Goal: Information Seeking & Learning: Learn about a topic

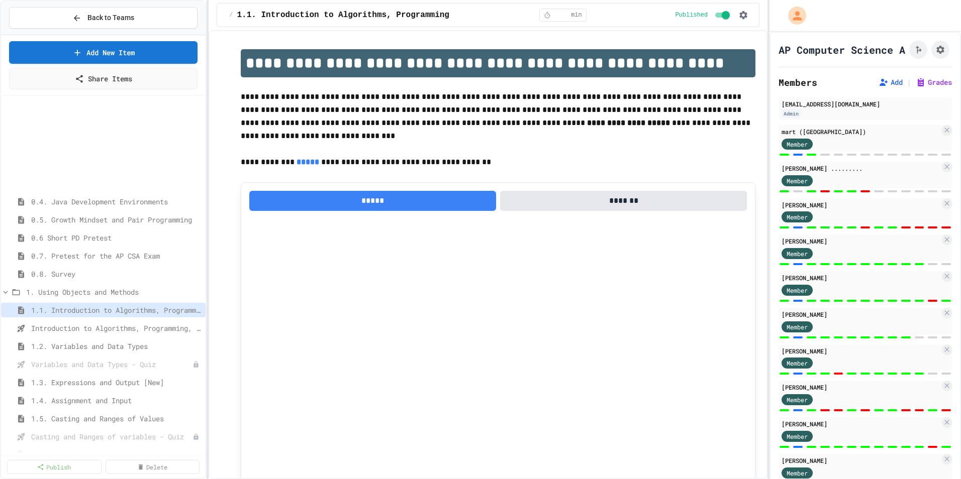
select select "***"
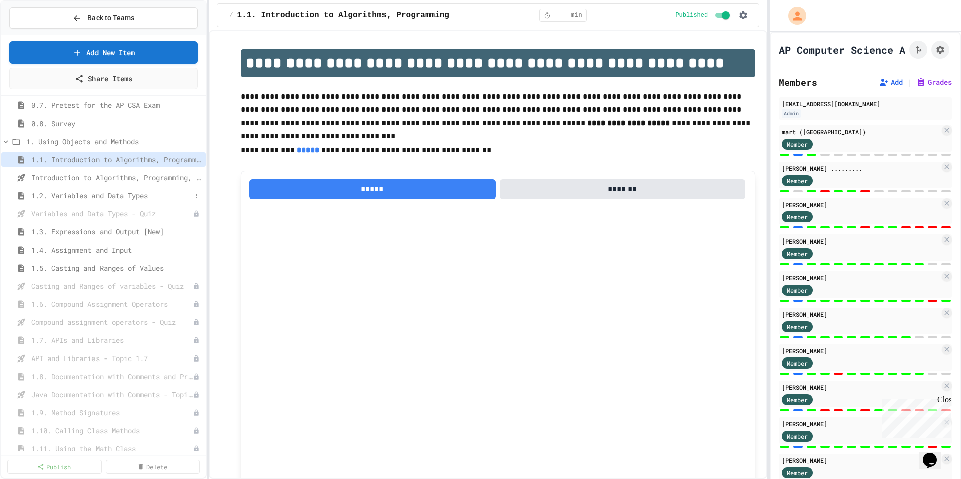
click at [127, 192] on span "1.2. Variables and Data Types" at bounding box center [111, 195] width 160 height 11
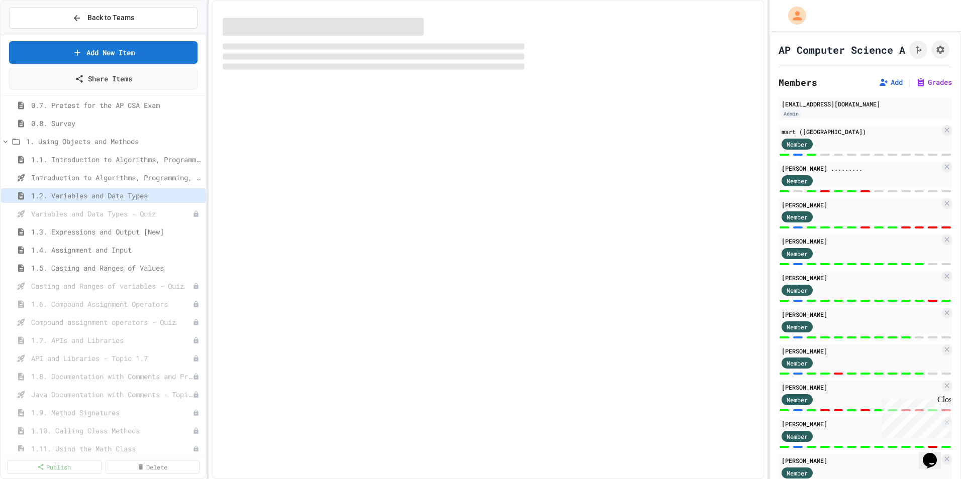
select select "***"
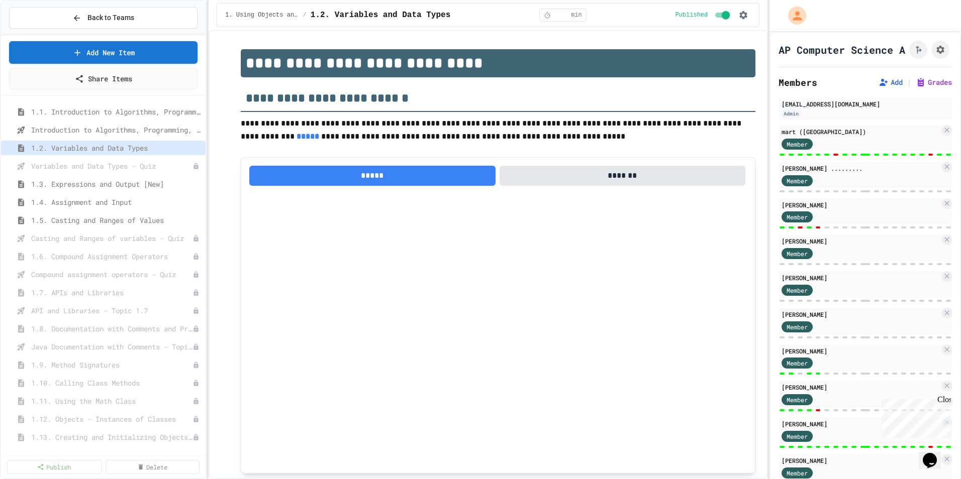
scroll to position [181, 0]
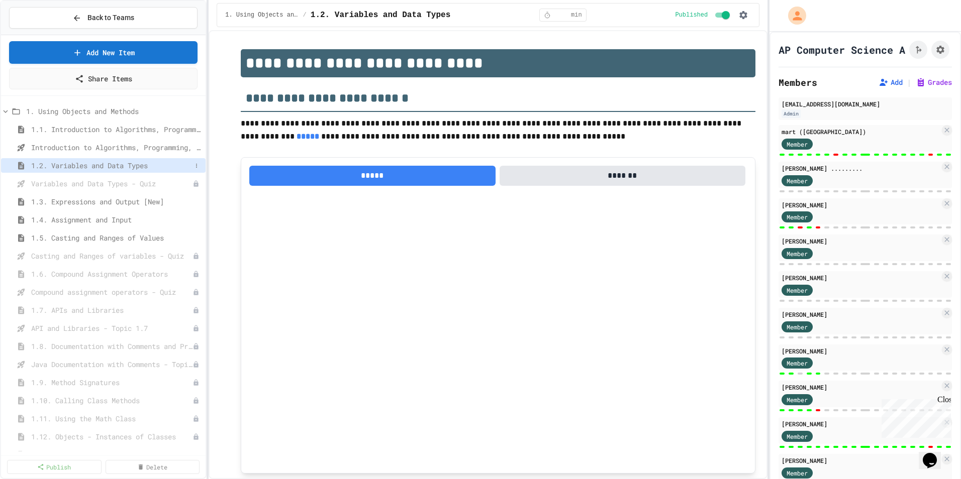
click at [105, 162] on span "1.2. Variables and Data Types" at bounding box center [111, 165] width 160 height 11
type textarea "*"
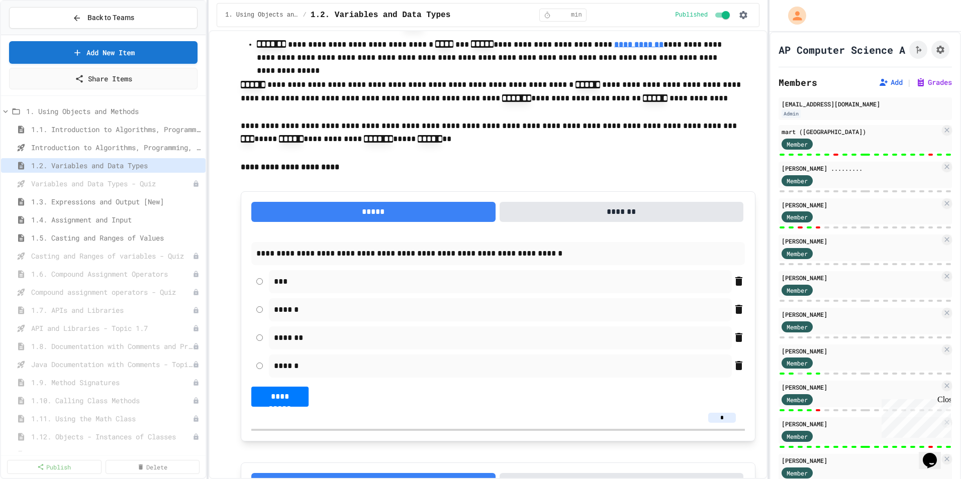
scroll to position [854, 0]
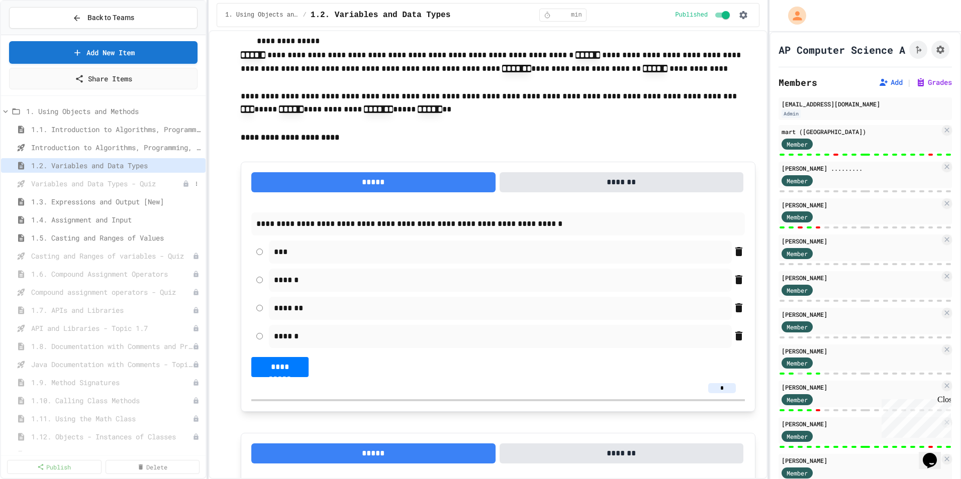
click at [81, 185] on span "Variables and Data Types - Quiz" at bounding box center [106, 183] width 151 height 11
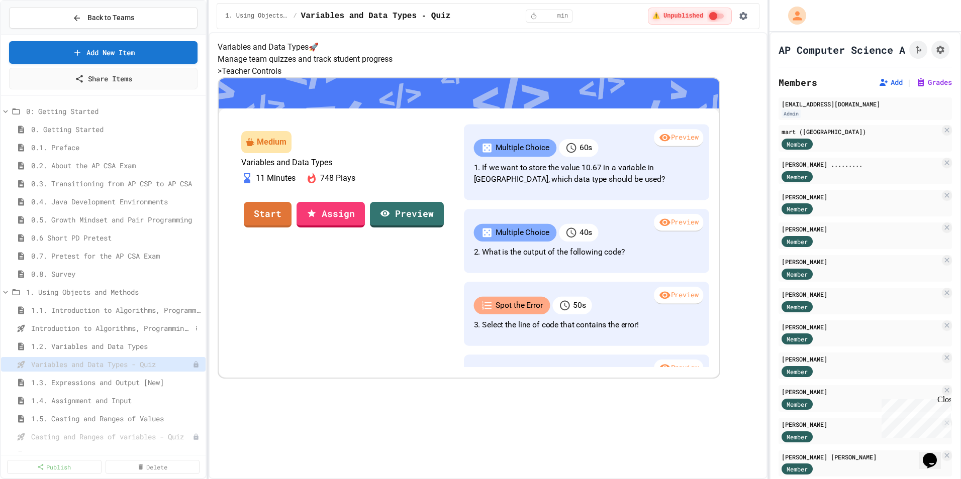
click at [103, 325] on span "Introduction to Algorithms, Programming, and Compilers" at bounding box center [111, 328] width 160 height 11
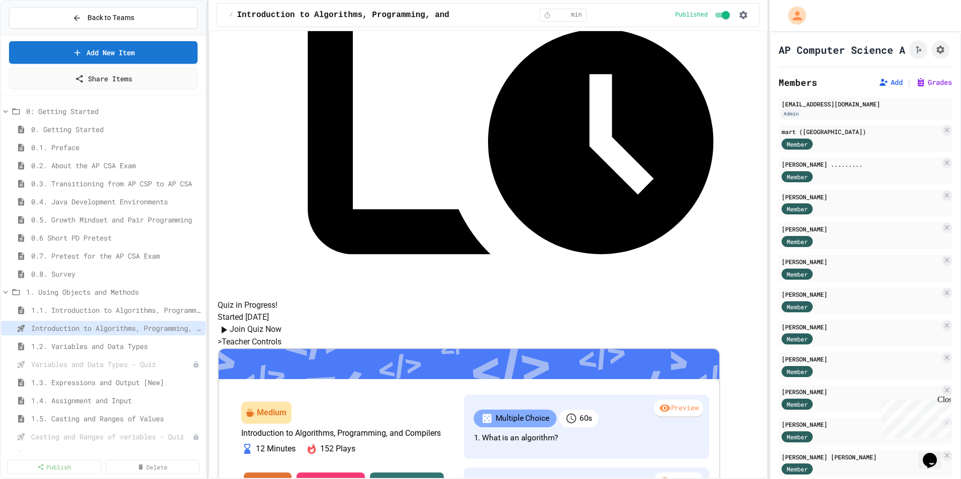
scroll to position [306, 0]
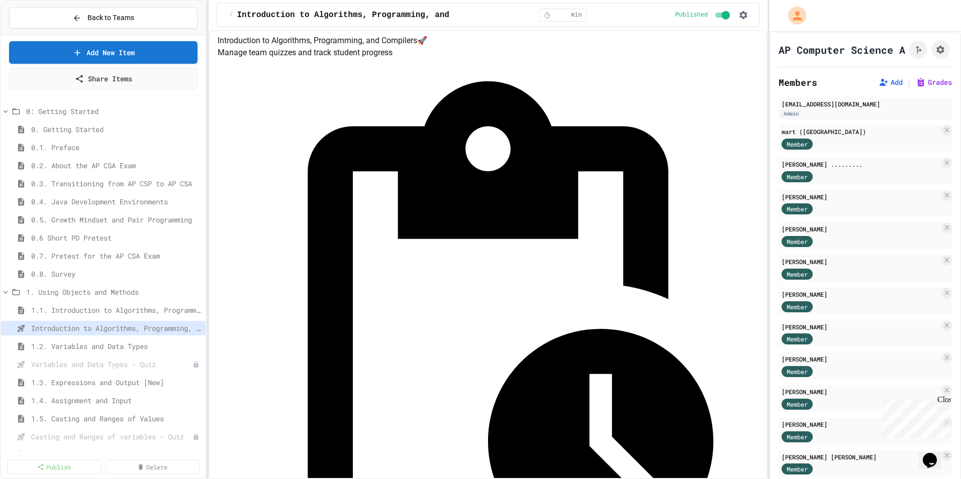
scroll to position [0, 0]
click at [138, 13] on button "Back to Teams" at bounding box center [103, 18] width 188 height 22
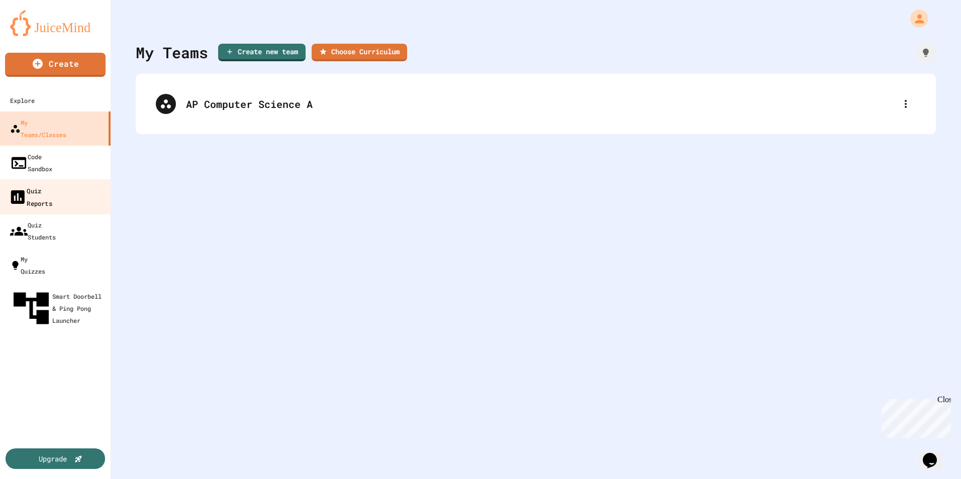
click at [77, 179] on link "Quiz Reports" at bounding box center [55, 196] width 114 height 35
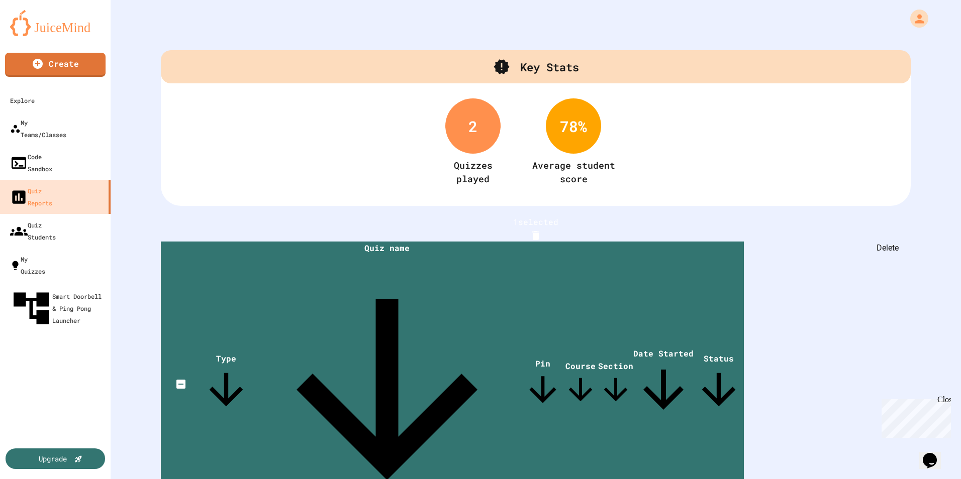
click at [539, 231] on icon "Delete" at bounding box center [535, 235] width 7 height 9
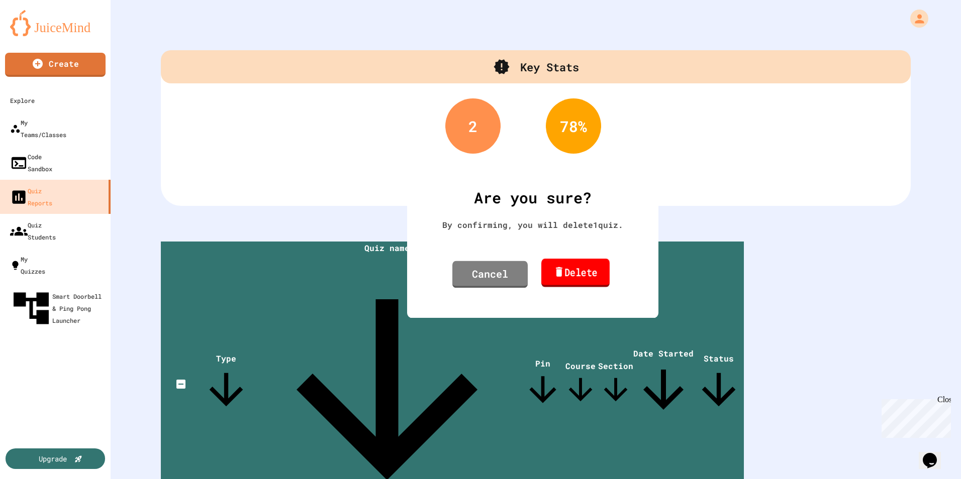
click at [582, 267] on link "Delete" at bounding box center [575, 273] width 68 height 29
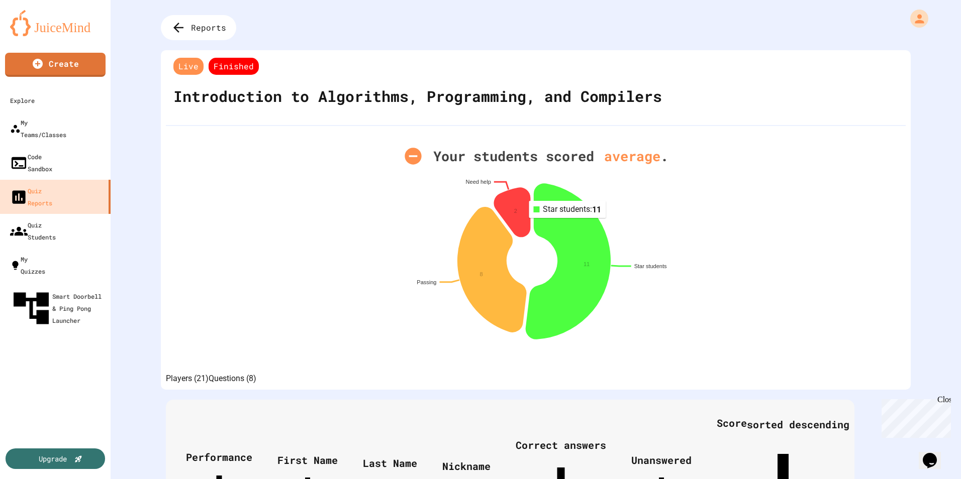
click at [564, 226] on icon at bounding box center [568, 261] width 84 height 155
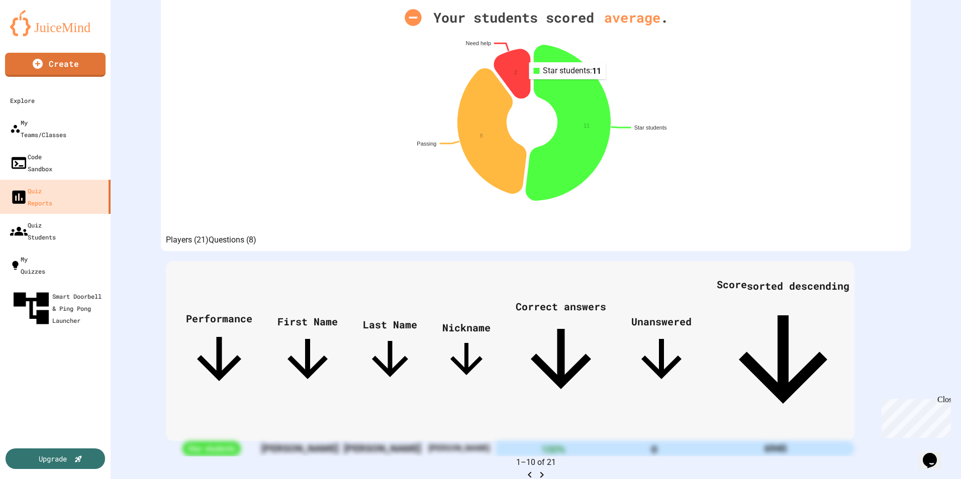
scroll to position [167, 0]
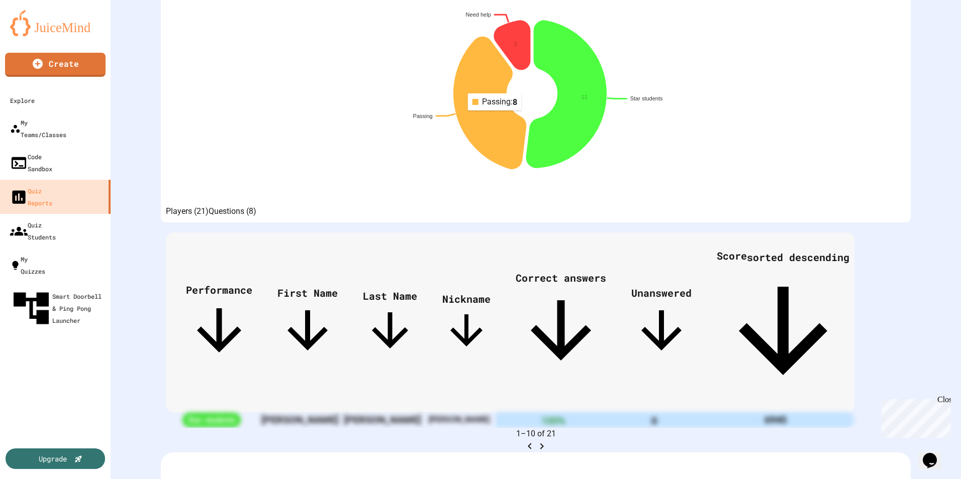
click at [491, 118] on icon at bounding box center [490, 103] width 72 height 132
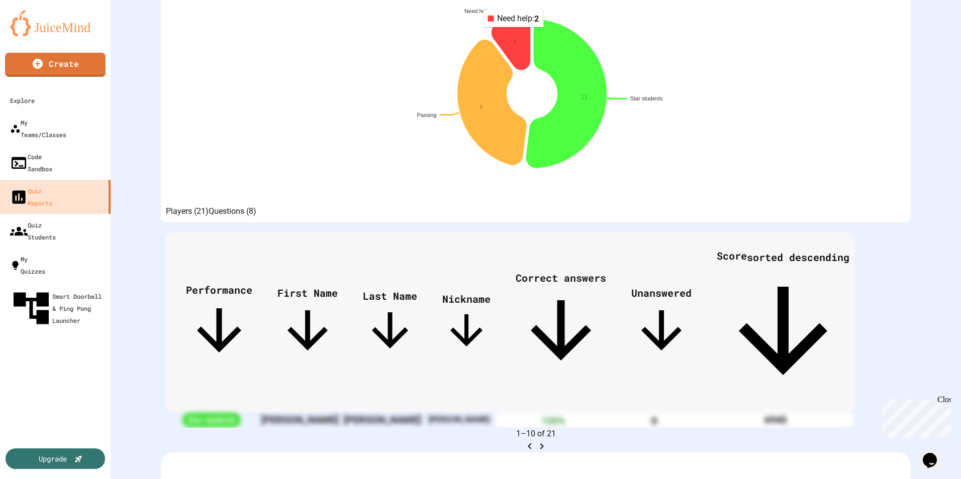
click at [511, 35] on icon at bounding box center [511, 43] width 38 height 53
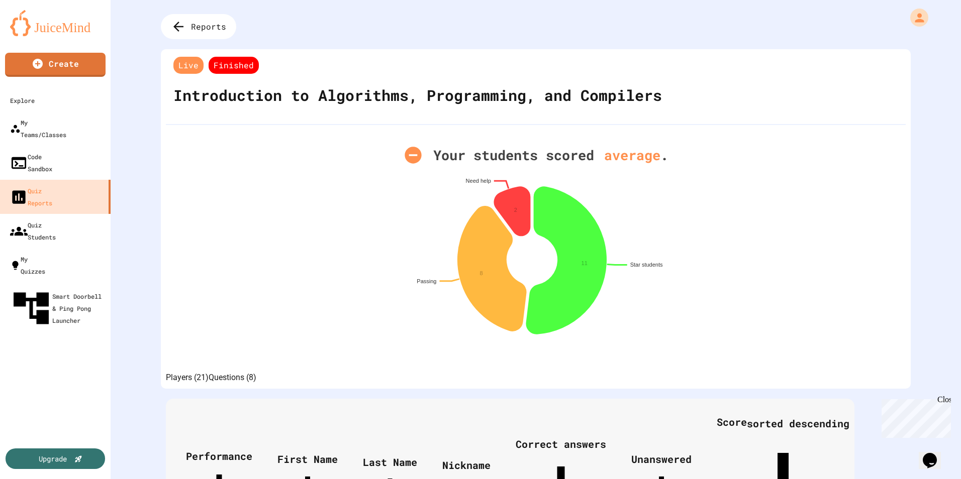
scroll to position [0, 0]
click at [200, 30] on span "Reports" at bounding box center [209, 27] width 39 height 13
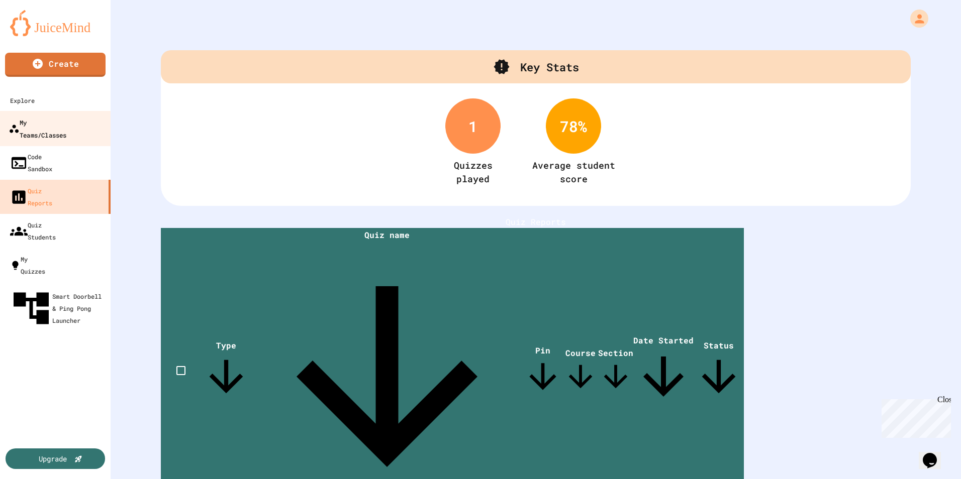
click at [62, 122] on div "My Teams/Classes" at bounding box center [38, 128] width 58 height 25
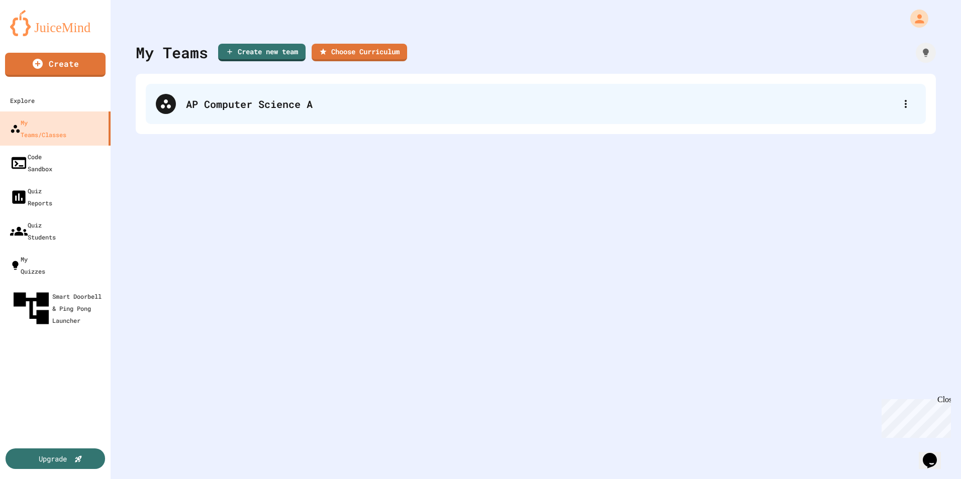
click at [306, 108] on div "AP Computer Science A" at bounding box center [541, 103] width 710 height 15
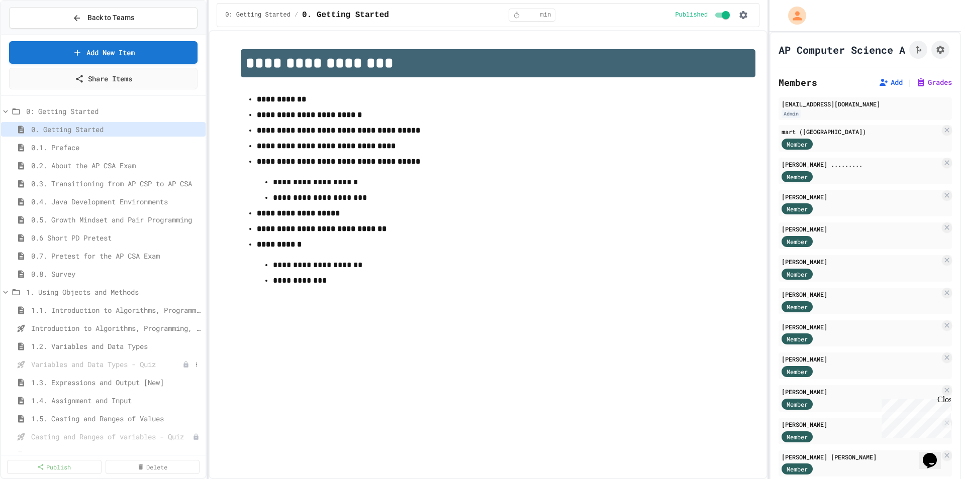
click at [111, 363] on span "Variables and Data Types - Quiz" at bounding box center [106, 364] width 151 height 11
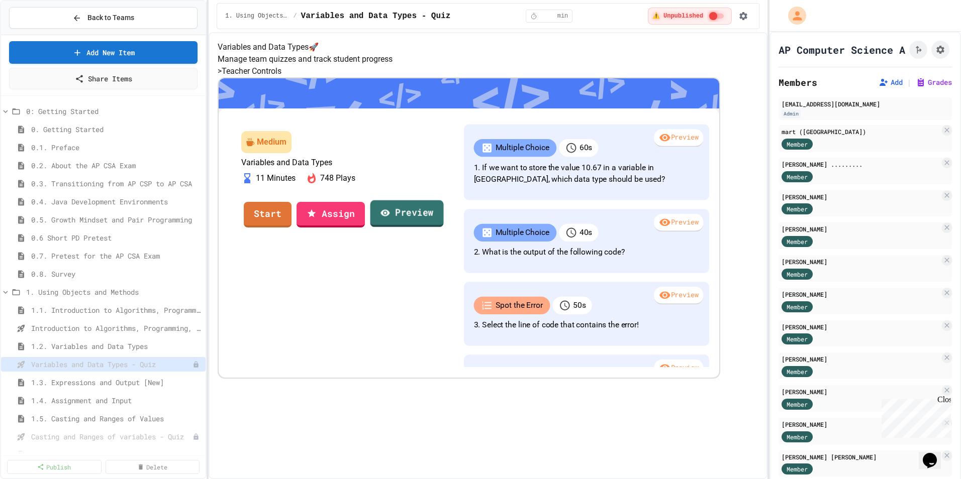
click at [444, 227] on link "Preview" at bounding box center [406, 213] width 73 height 27
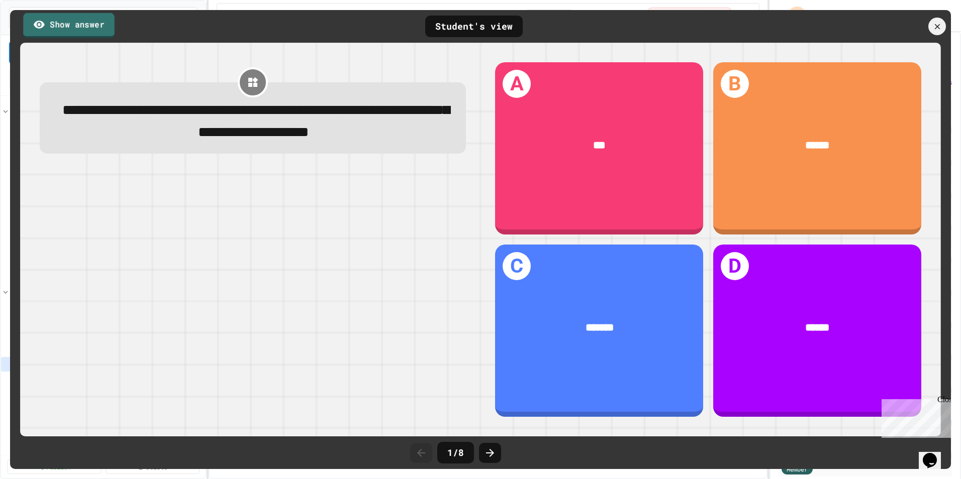
click at [95, 27] on link "Show answer" at bounding box center [68, 25] width 91 height 25
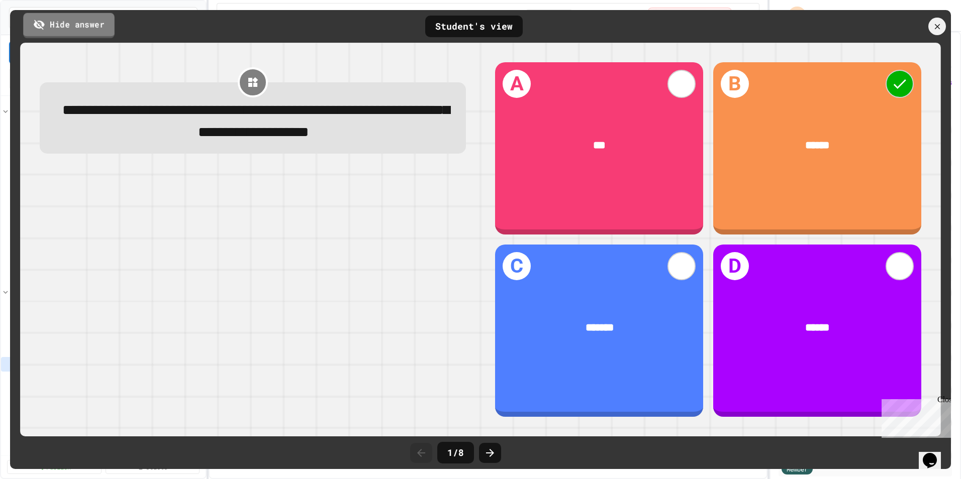
click at [95, 27] on link "Hide answer" at bounding box center [68, 25] width 91 height 25
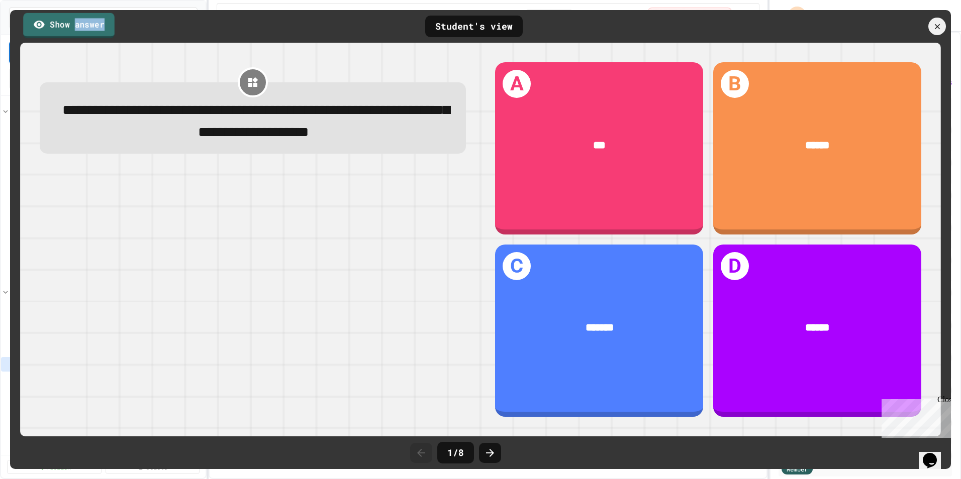
click at [95, 27] on link "Show answer" at bounding box center [68, 25] width 91 height 25
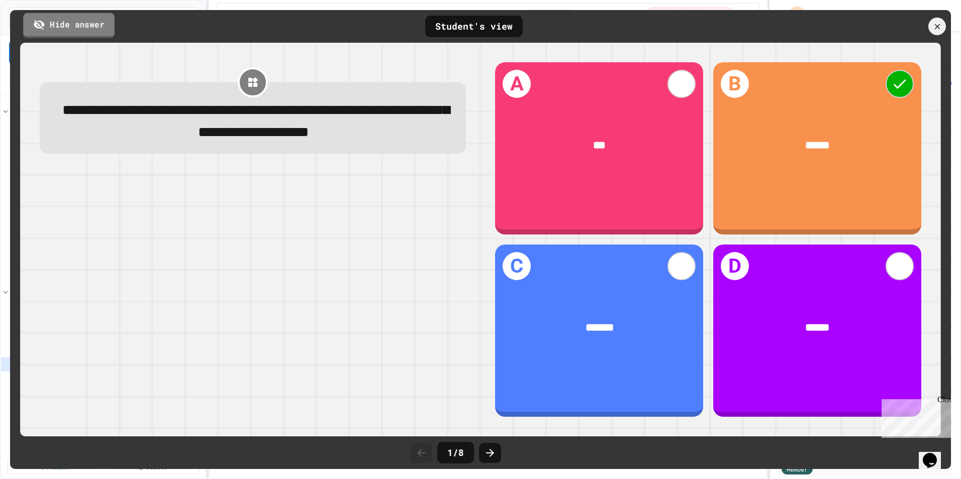
click at [95, 27] on link "Hide answer" at bounding box center [68, 25] width 91 height 25
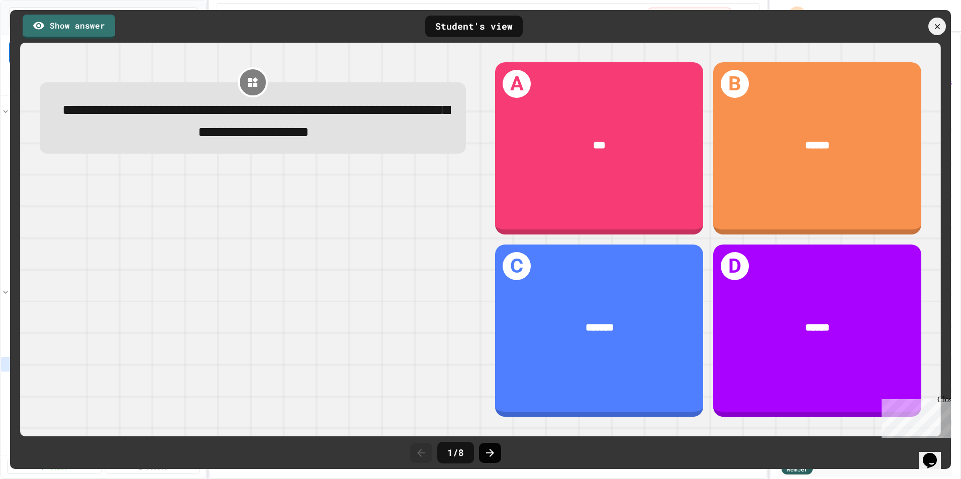
click at [479, 459] on div at bounding box center [490, 453] width 22 height 20
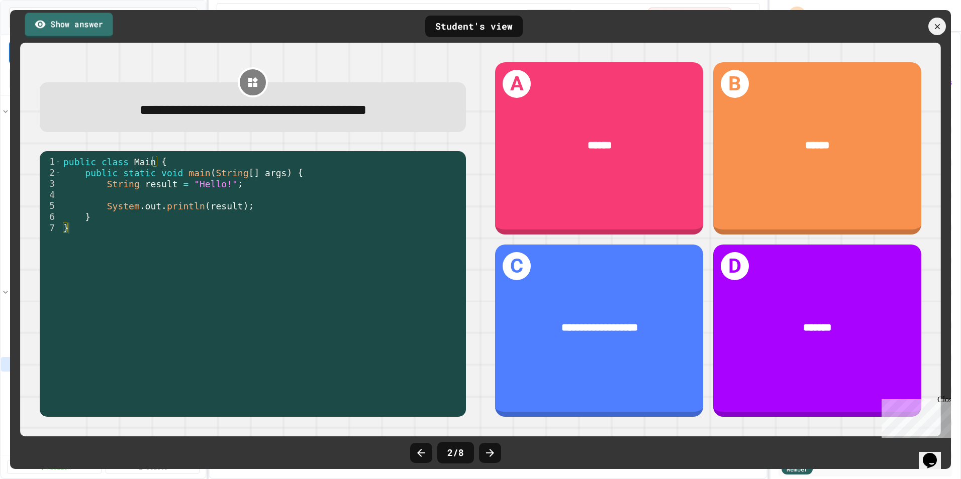
click at [79, 25] on link "Show answer" at bounding box center [69, 25] width 88 height 25
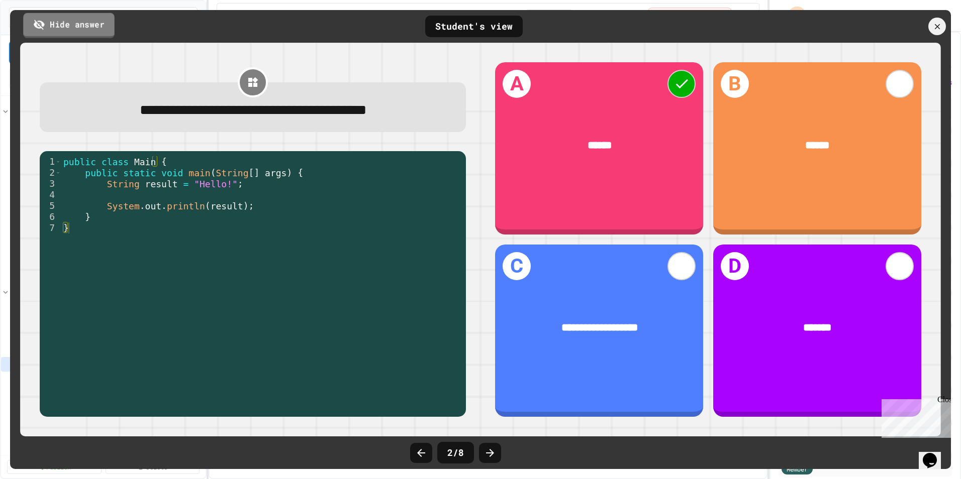
click at [79, 25] on link "Hide answer" at bounding box center [68, 25] width 91 height 25
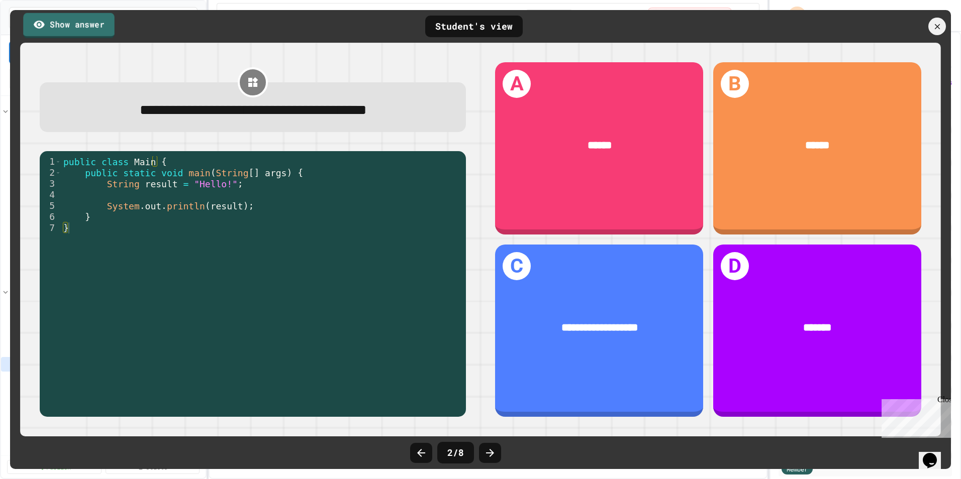
click at [79, 25] on link "Show answer" at bounding box center [68, 25] width 91 height 25
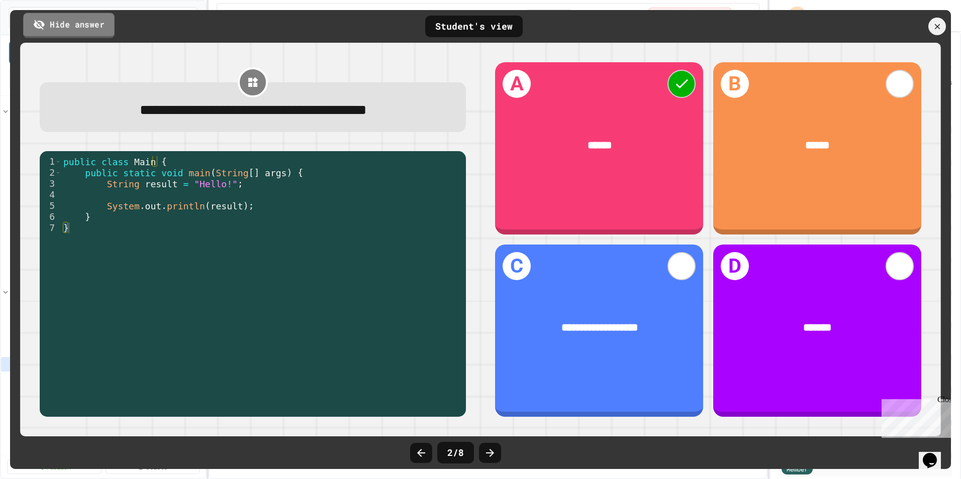
click at [79, 25] on link "Hide answer" at bounding box center [68, 25] width 91 height 25
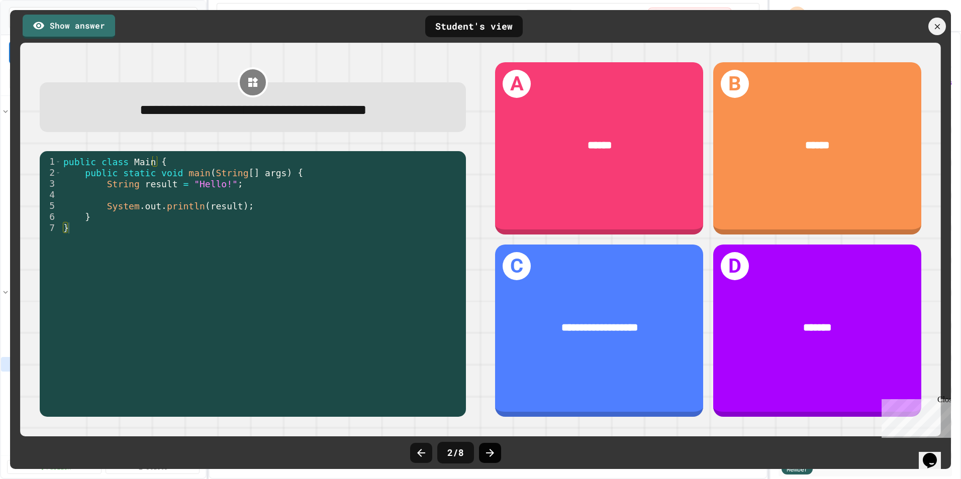
click at [486, 453] on icon at bounding box center [490, 453] width 8 height 8
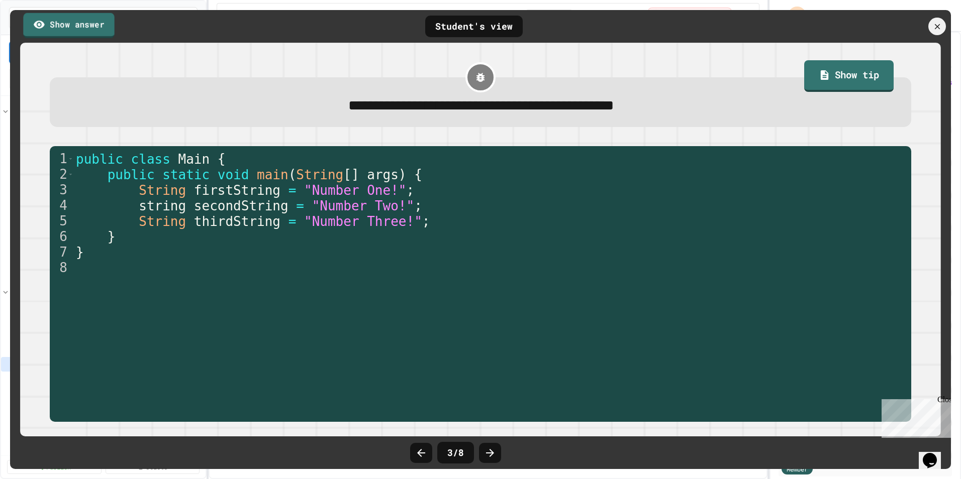
click at [94, 30] on link "Show answer" at bounding box center [68, 25] width 91 height 25
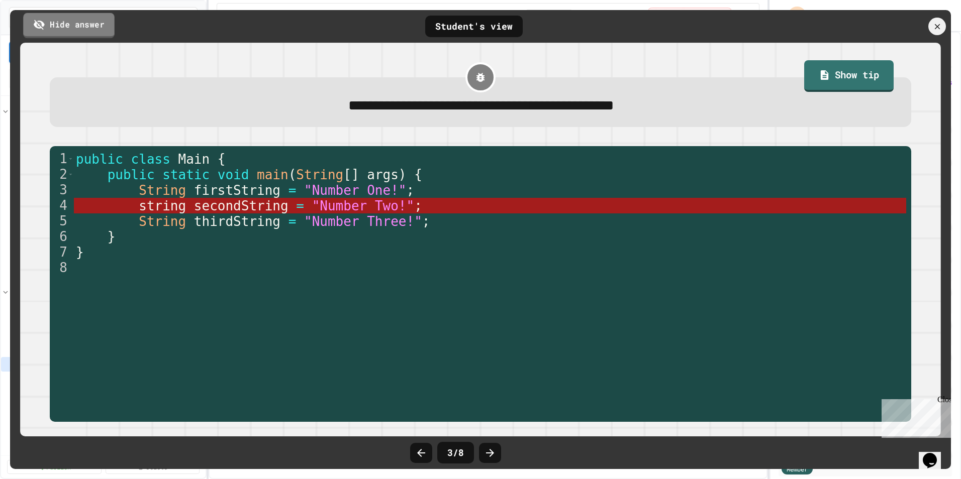
click at [94, 30] on link "Hide answer" at bounding box center [68, 25] width 91 height 25
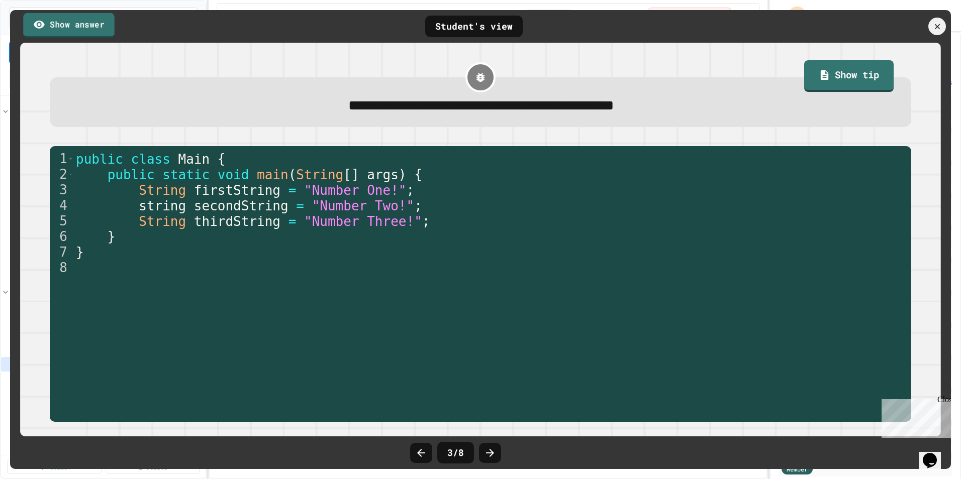
click at [94, 30] on link "Show answer" at bounding box center [68, 25] width 91 height 25
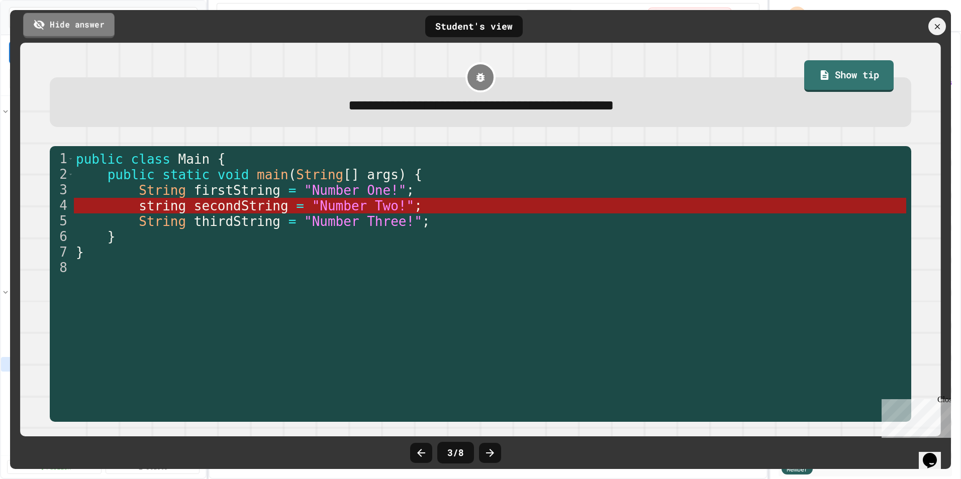
click at [94, 30] on link "Hide answer" at bounding box center [68, 25] width 91 height 25
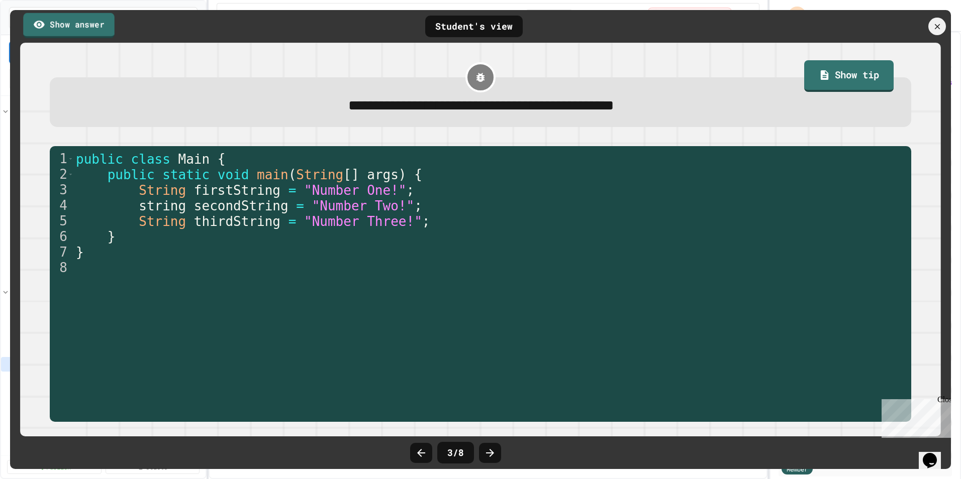
click at [94, 30] on link "Show answer" at bounding box center [68, 25] width 91 height 25
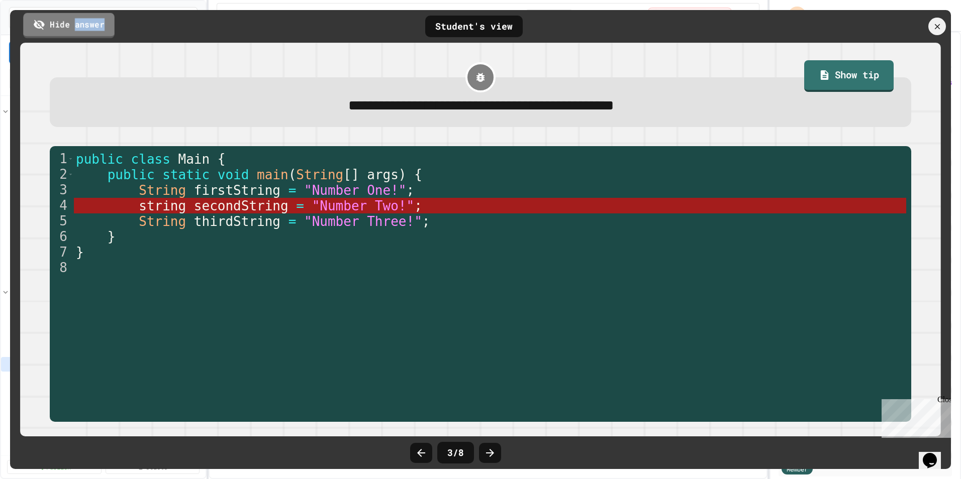
click at [94, 30] on link "Hide answer" at bounding box center [68, 25] width 91 height 25
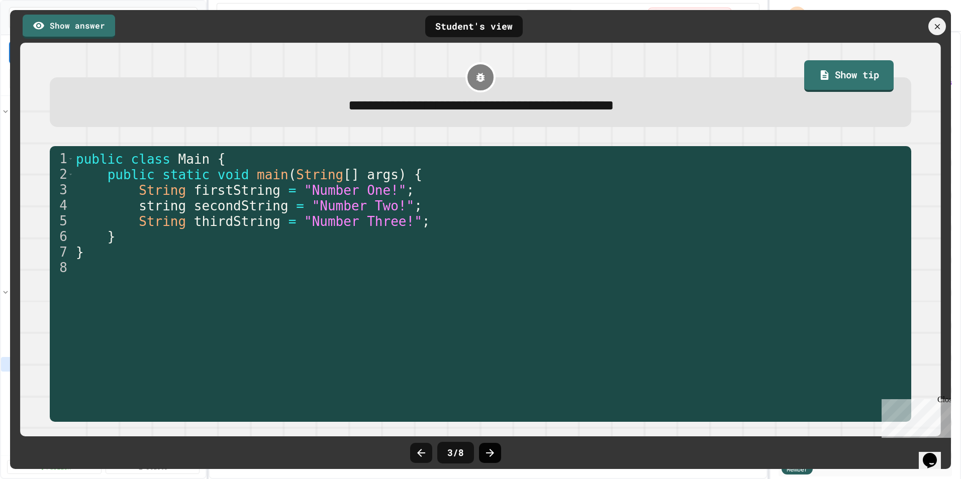
click at [491, 453] on icon at bounding box center [490, 453] width 8 height 8
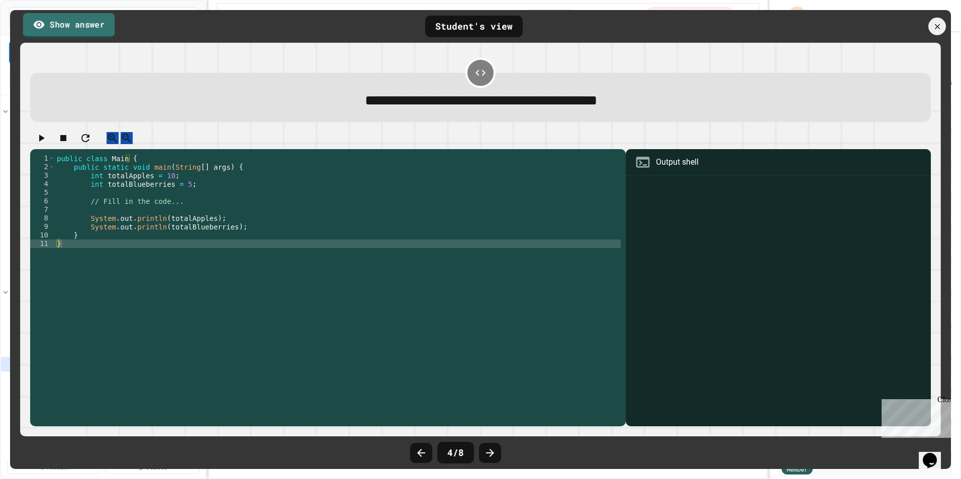
click at [96, 30] on link "Show answer" at bounding box center [68, 25] width 91 height 25
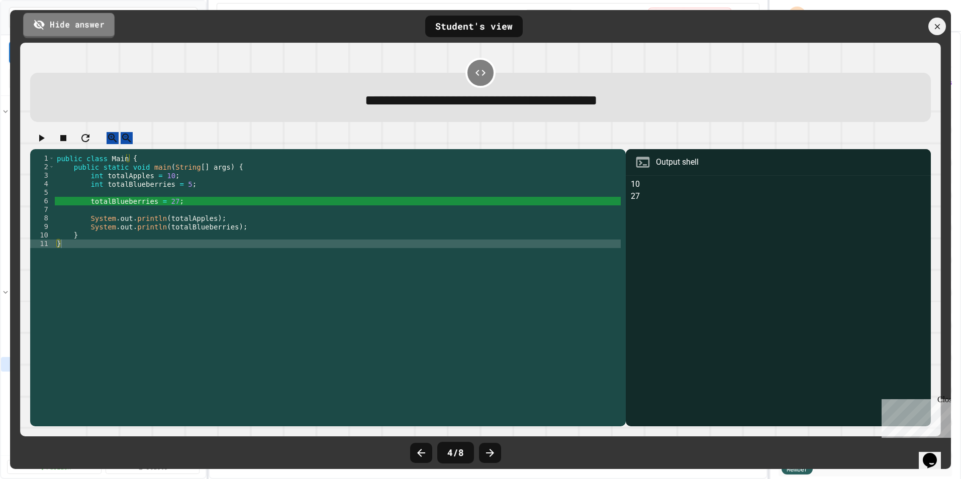
click at [96, 30] on link "Hide answer" at bounding box center [68, 25] width 91 height 25
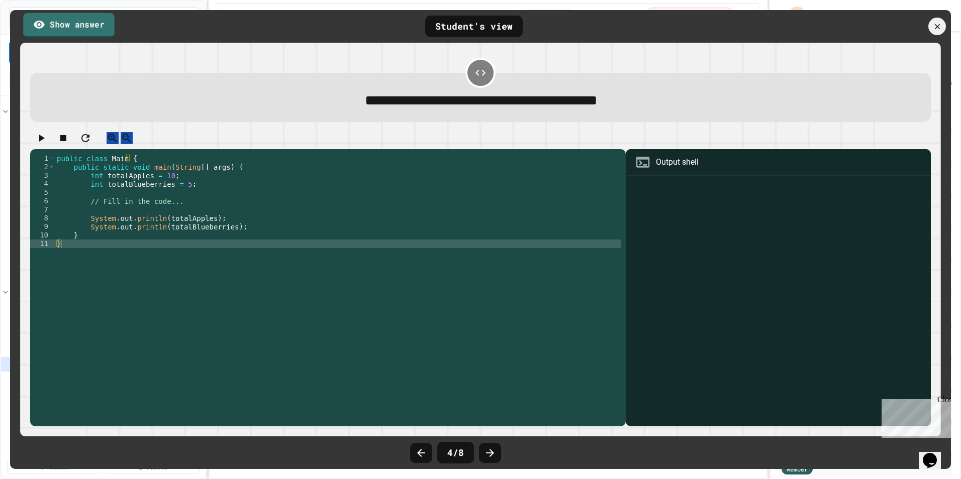
click at [96, 30] on link "Show answer" at bounding box center [68, 25] width 91 height 25
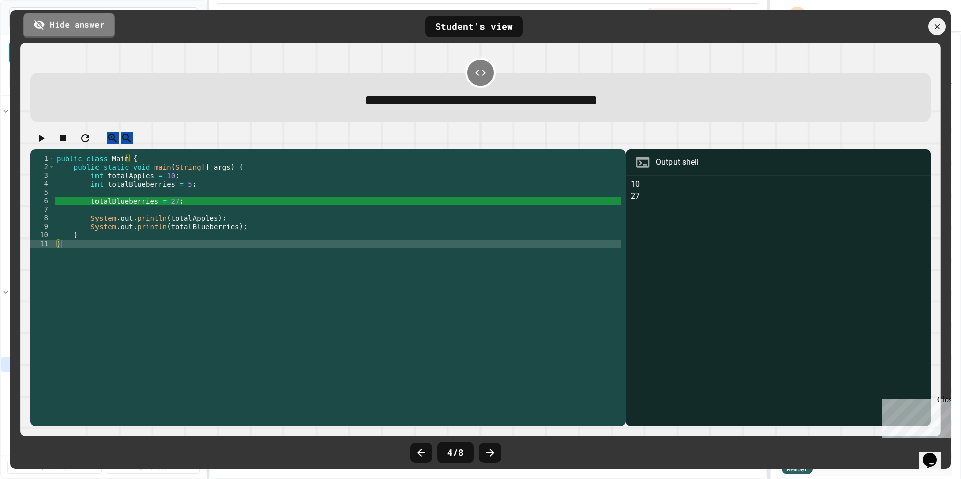
click at [96, 30] on link "Hide answer" at bounding box center [68, 25] width 91 height 25
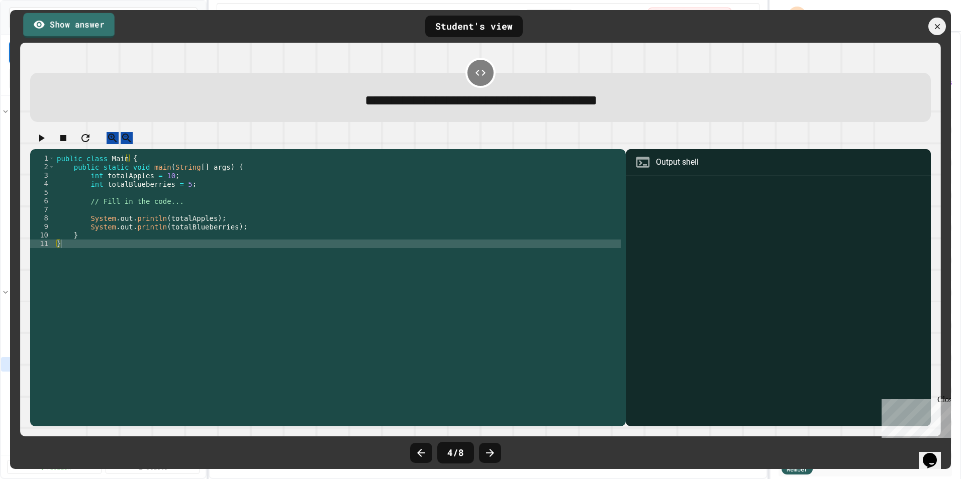
click at [96, 30] on link "Show answer" at bounding box center [68, 25] width 91 height 25
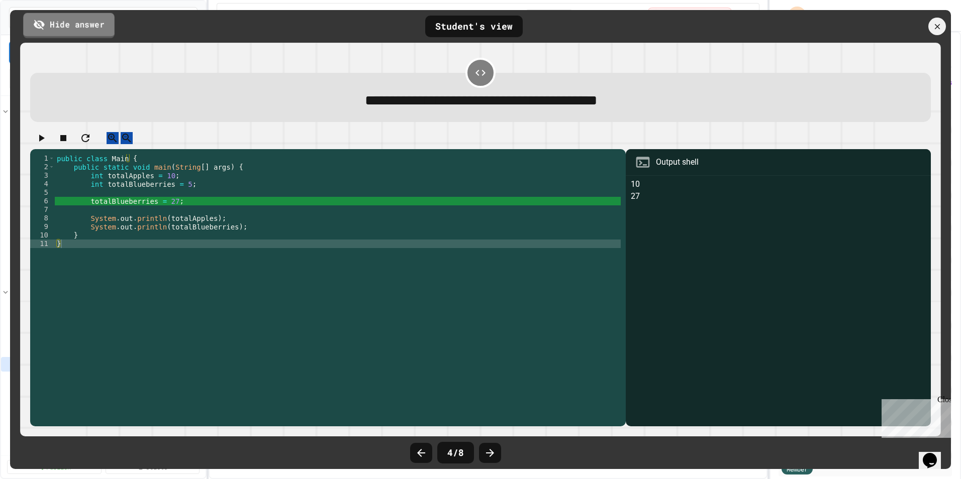
click at [96, 30] on link "Hide answer" at bounding box center [68, 25] width 91 height 25
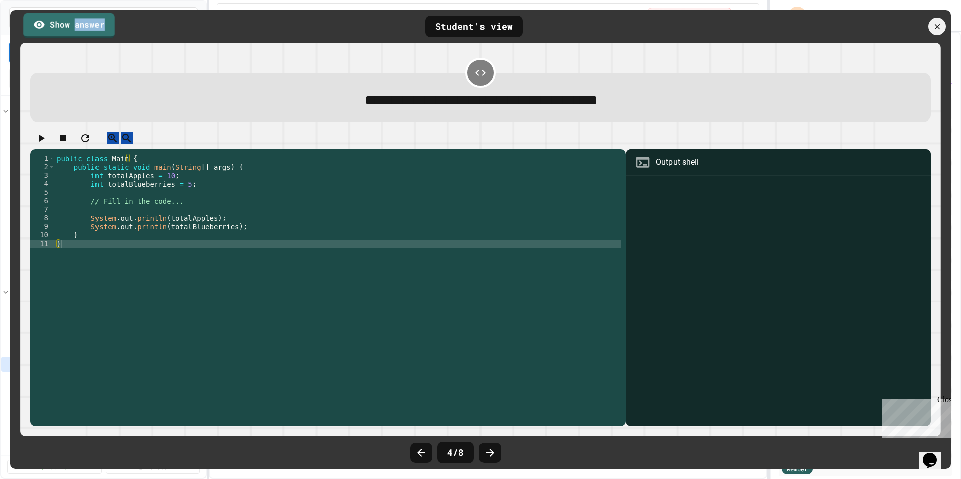
click at [92, 33] on link "Show answer" at bounding box center [68, 25] width 91 height 25
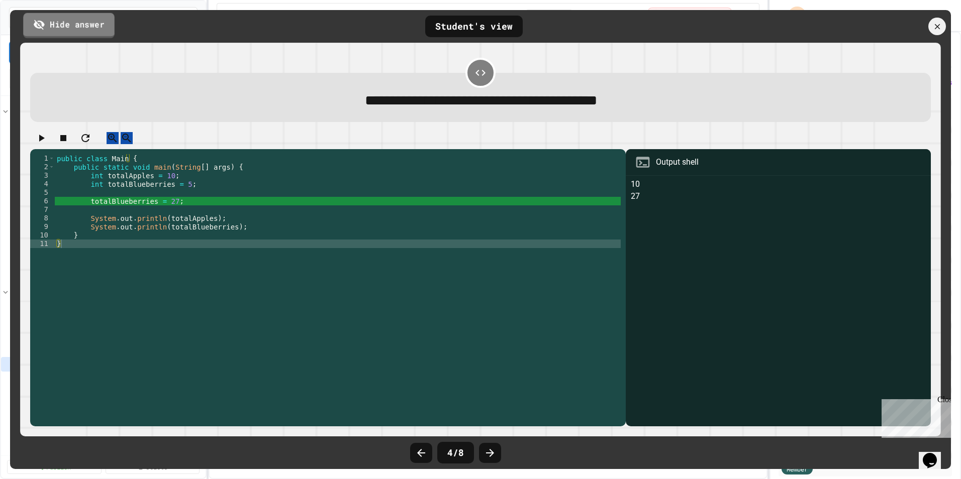
click at [98, 29] on link "Hide answer" at bounding box center [68, 25] width 91 height 25
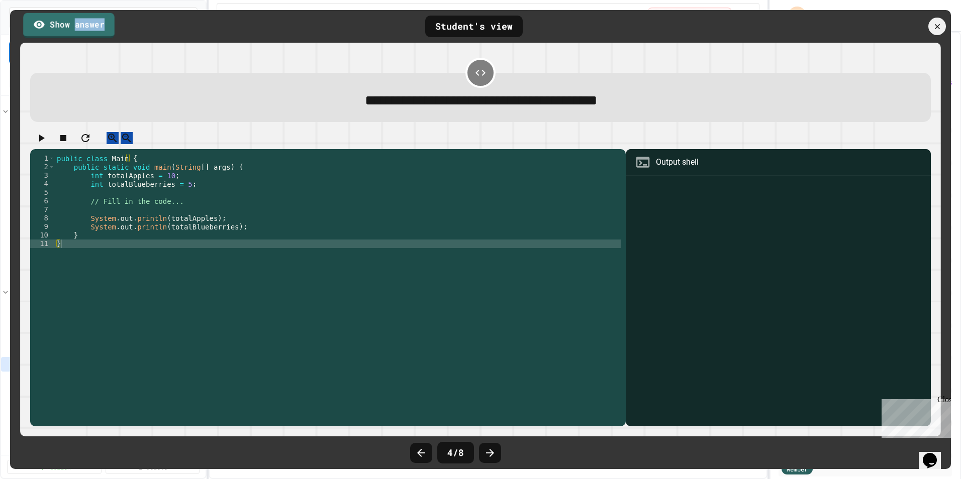
click at [98, 29] on link "Show answer" at bounding box center [68, 25] width 91 height 25
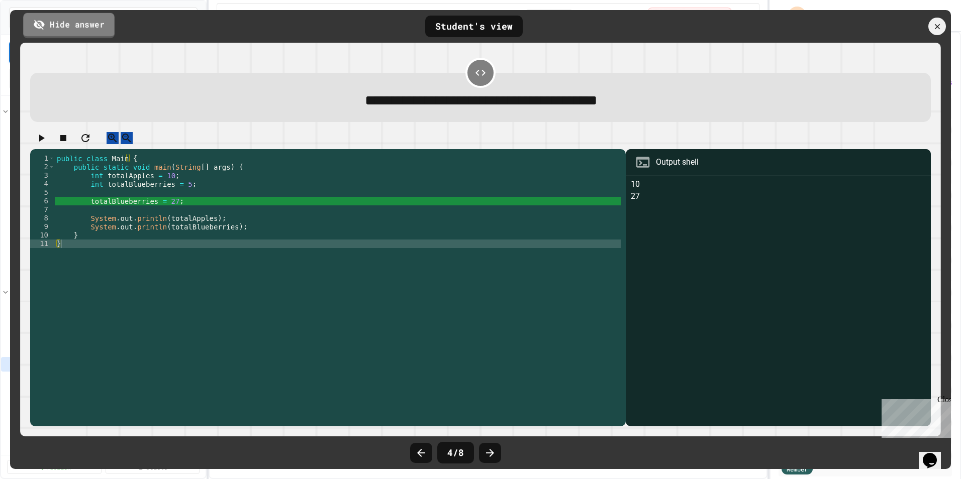
click at [98, 29] on link "Hide answer" at bounding box center [68, 25] width 91 height 25
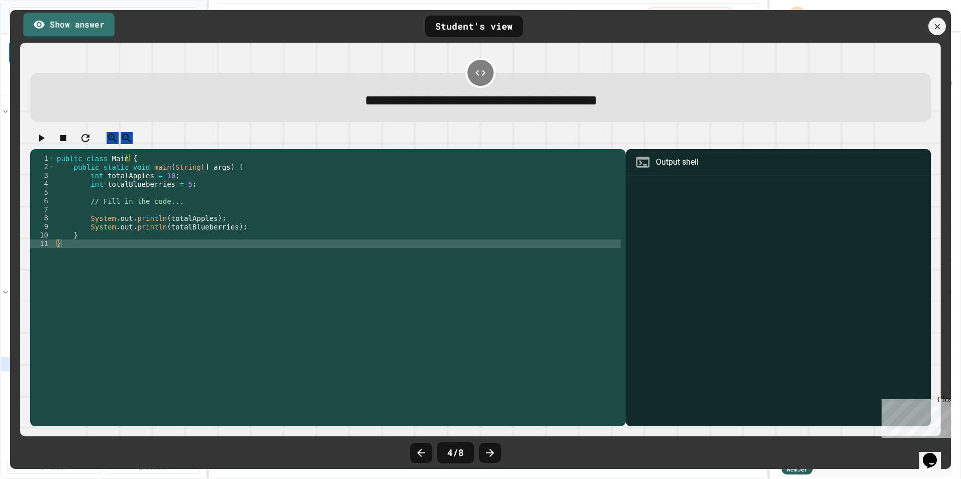
click at [98, 29] on link "Show answer" at bounding box center [68, 25] width 91 height 25
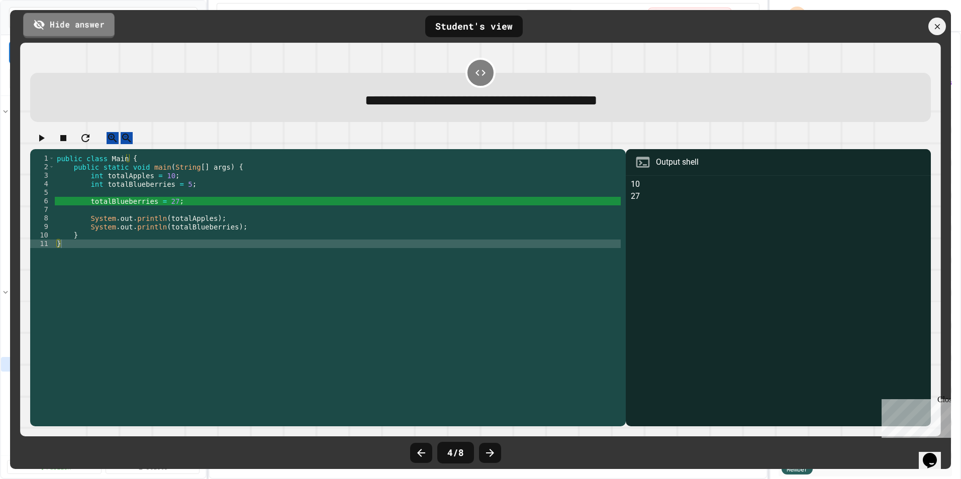
click at [98, 29] on link "Hide answer" at bounding box center [68, 25] width 91 height 25
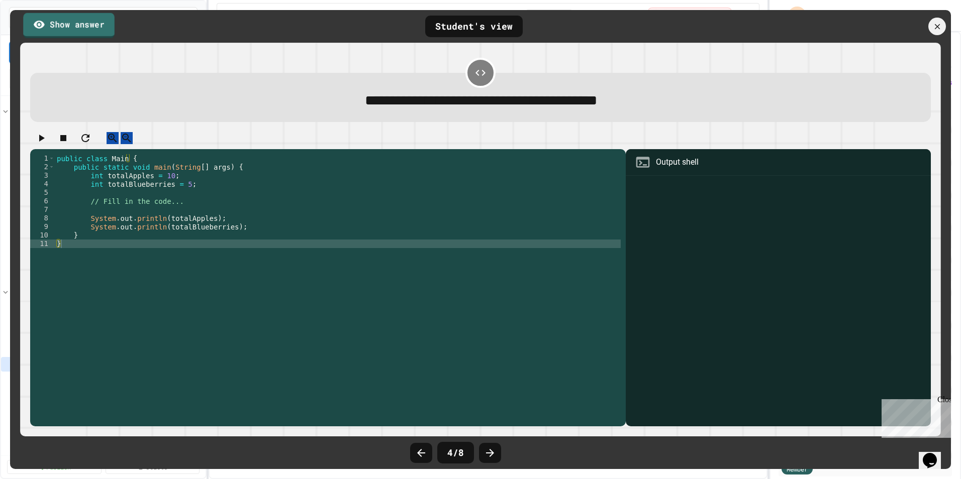
click at [98, 29] on link "Show answer" at bounding box center [68, 25] width 91 height 25
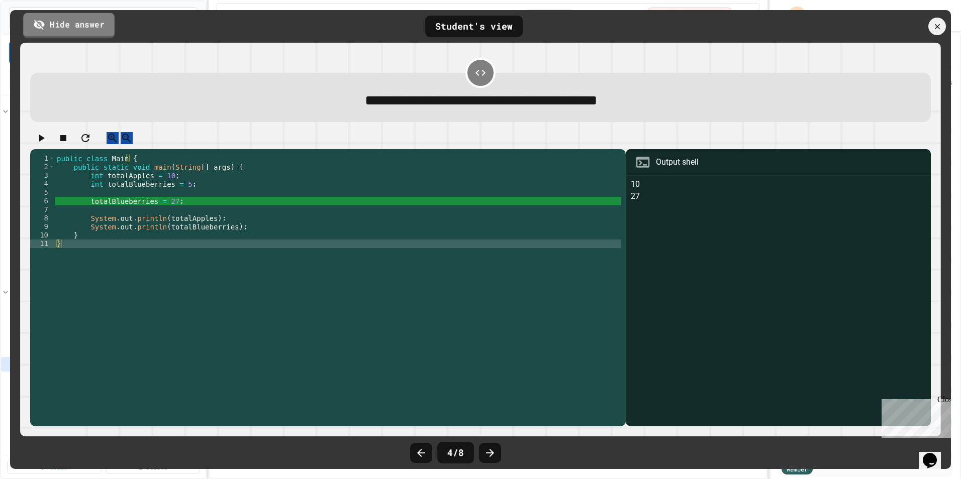
click at [98, 29] on link "Hide answer" at bounding box center [68, 25] width 91 height 25
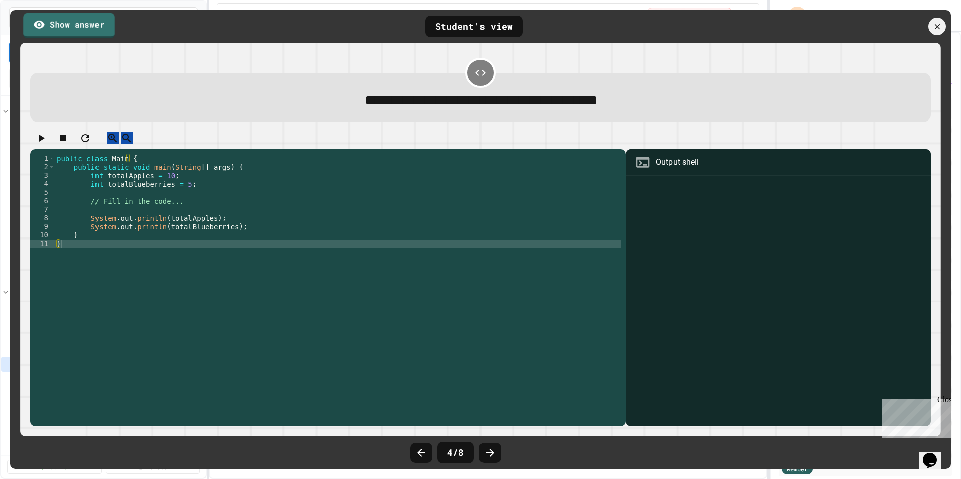
click at [98, 29] on link "Show answer" at bounding box center [68, 25] width 91 height 25
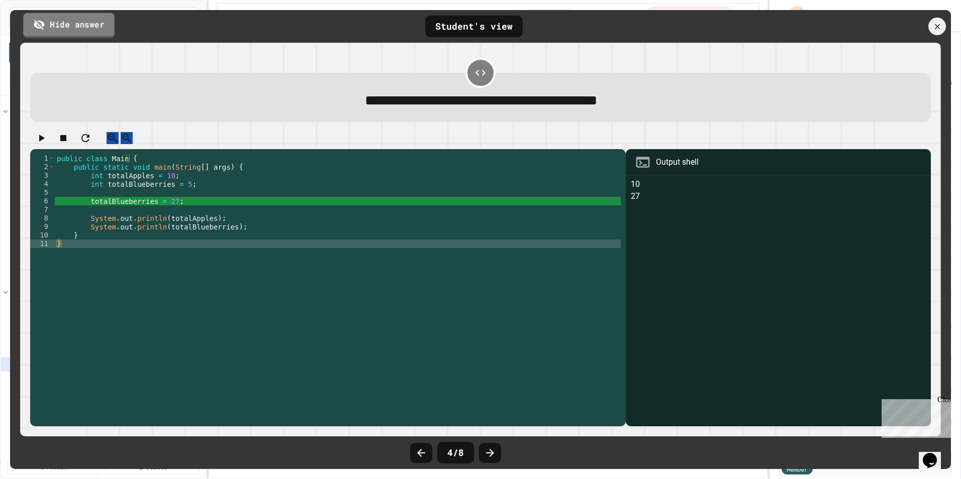
click at [98, 29] on link "Hide answer" at bounding box center [68, 25] width 91 height 25
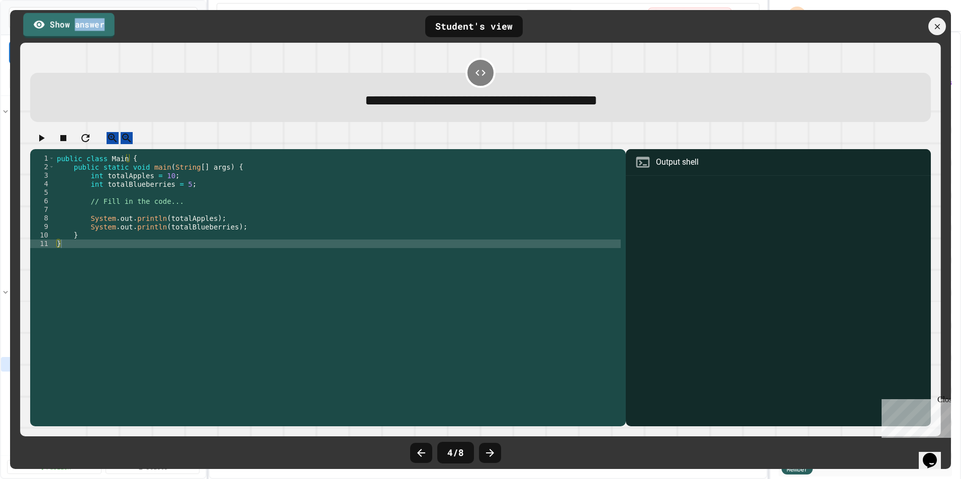
click at [98, 29] on link "Show answer" at bounding box center [68, 25] width 91 height 25
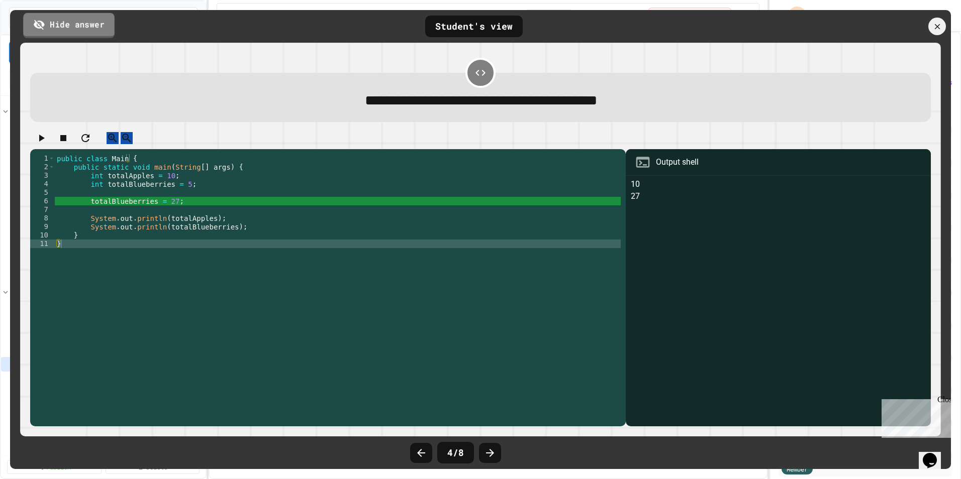
click at [98, 29] on link "Hide answer" at bounding box center [68, 25] width 91 height 25
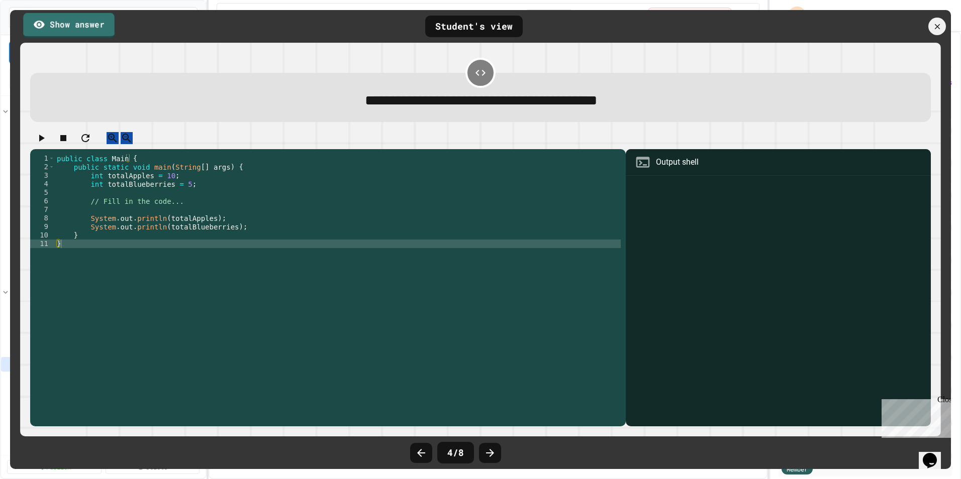
click at [98, 29] on link "Show answer" at bounding box center [68, 25] width 91 height 25
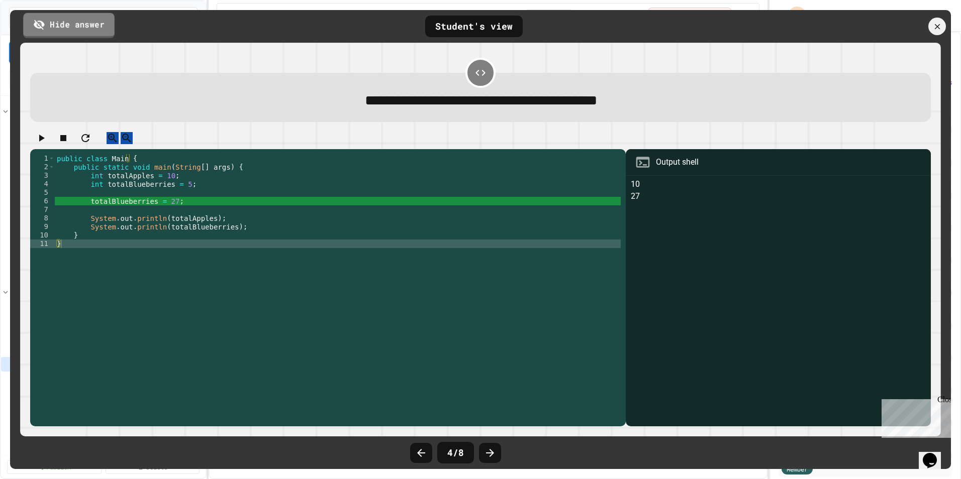
click at [98, 29] on link "Hide answer" at bounding box center [68, 25] width 91 height 25
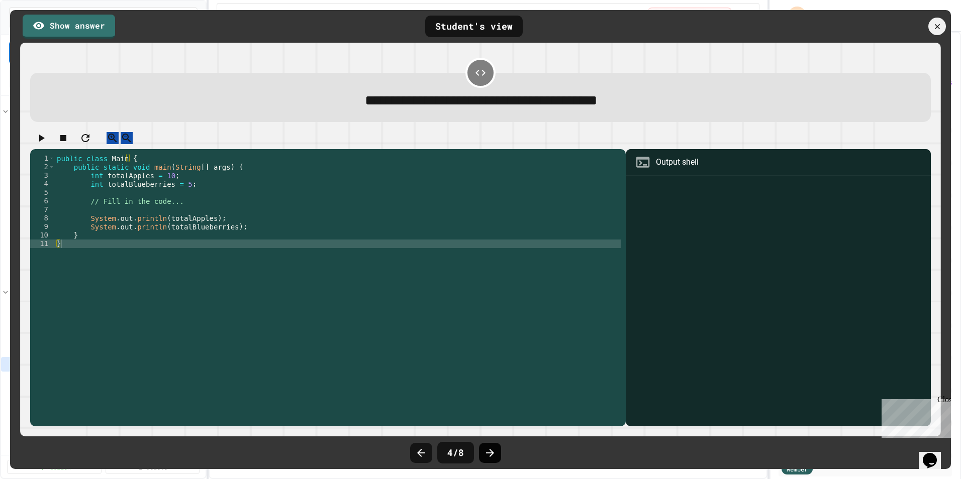
click at [489, 453] on icon at bounding box center [490, 453] width 8 height 8
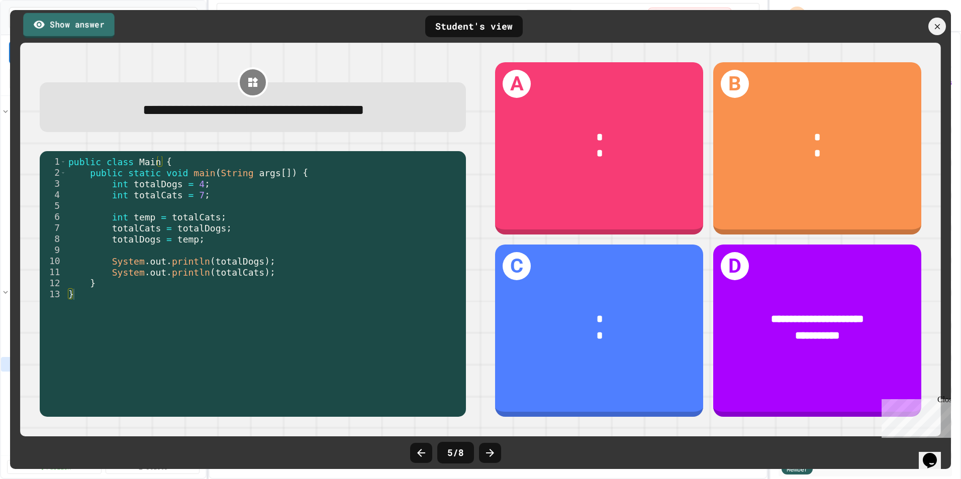
click at [102, 29] on link "Show answer" at bounding box center [68, 25] width 91 height 25
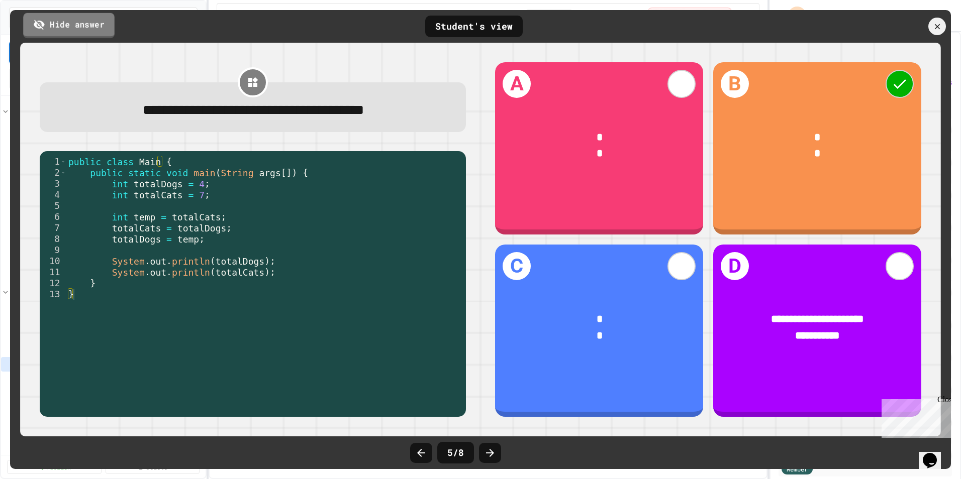
click at [102, 29] on link "Hide answer" at bounding box center [68, 25] width 91 height 25
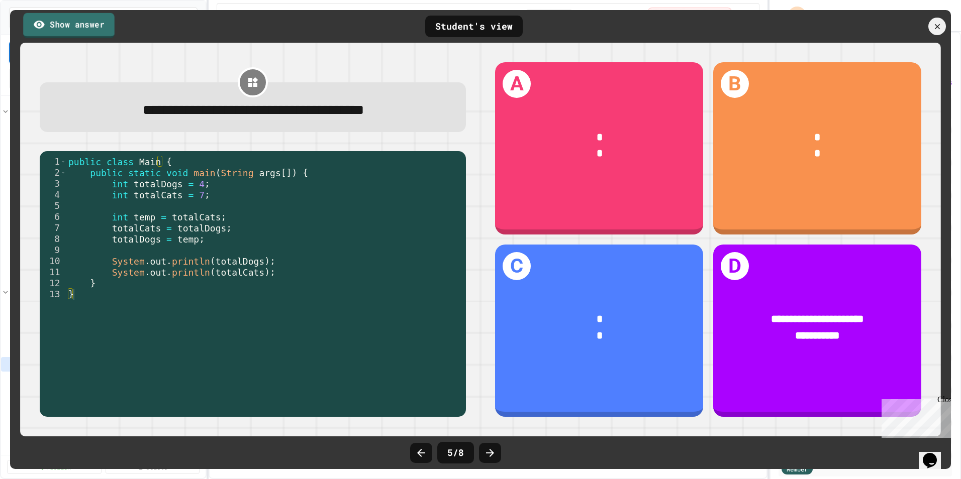
click at [102, 29] on link "Show answer" at bounding box center [68, 25] width 91 height 25
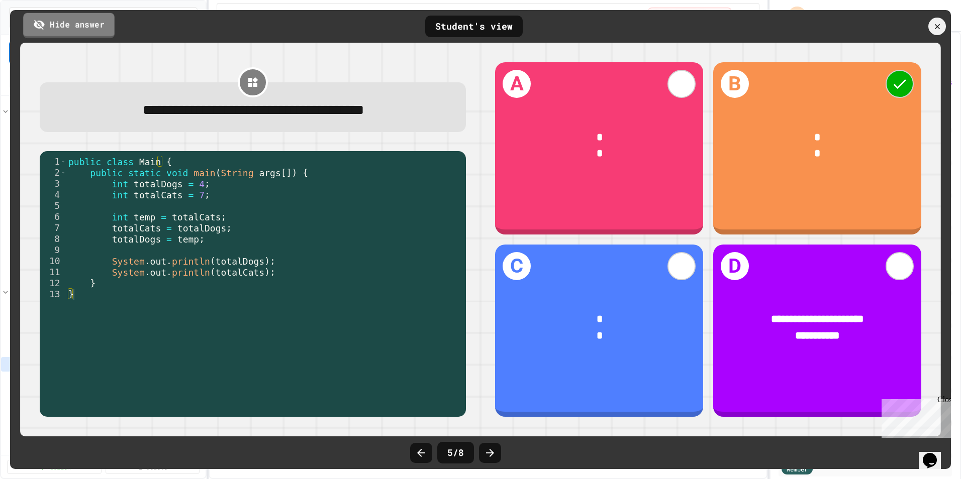
click at [102, 29] on link "Hide answer" at bounding box center [68, 25] width 91 height 25
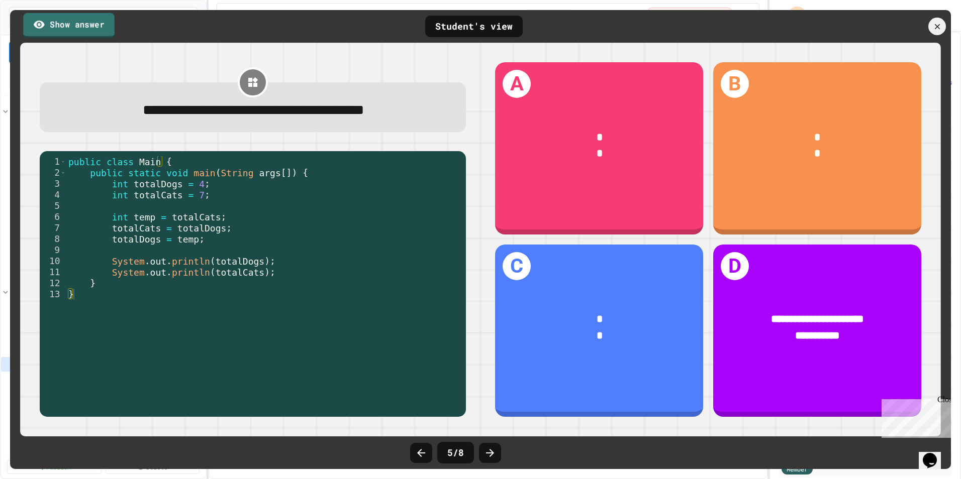
click at [102, 29] on link "Show answer" at bounding box center [68, 25] width 91 height 25
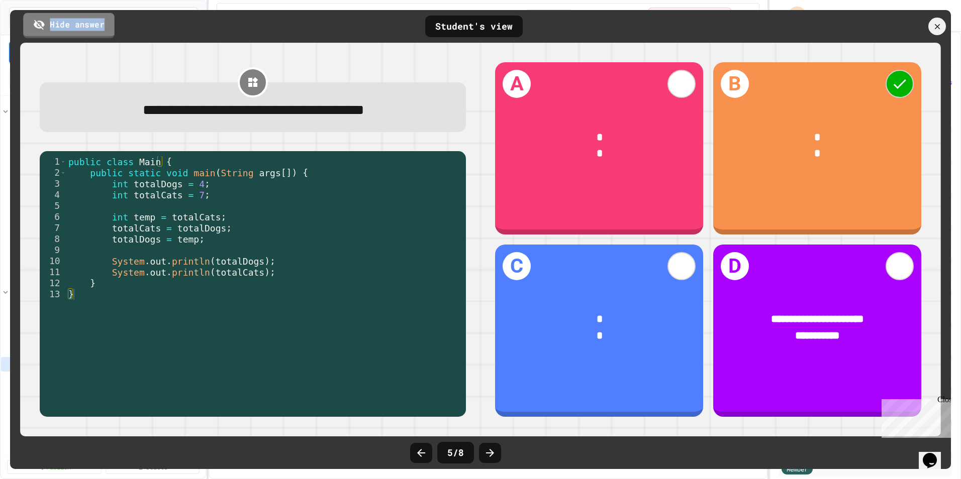
click at [96, 29] on link "Hide answer" at bounding box center [68, 25] width 91 height 25
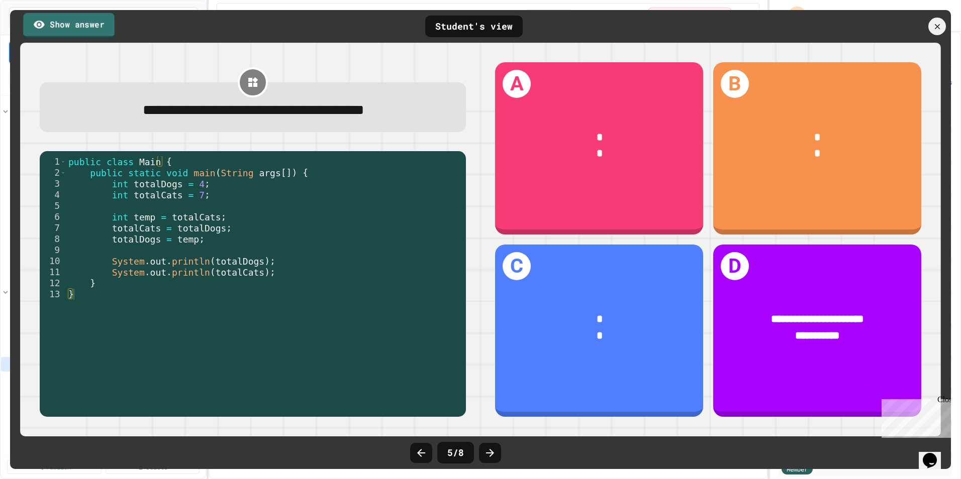
click at [96, 29] on link "Show answer" at bounding box center [68, 25] width 91 height 25
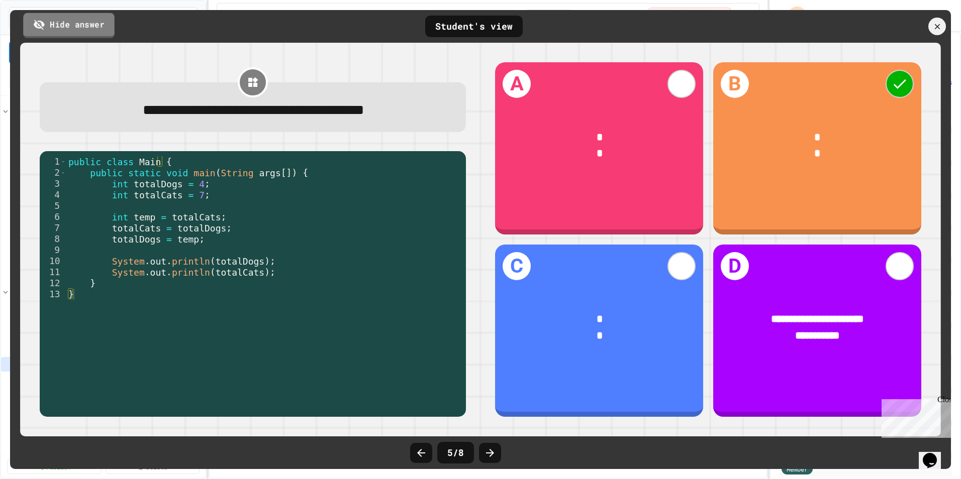
click at [96, 29] on link "Hide answer" at bounding box center [68, 25] width 91 height 25
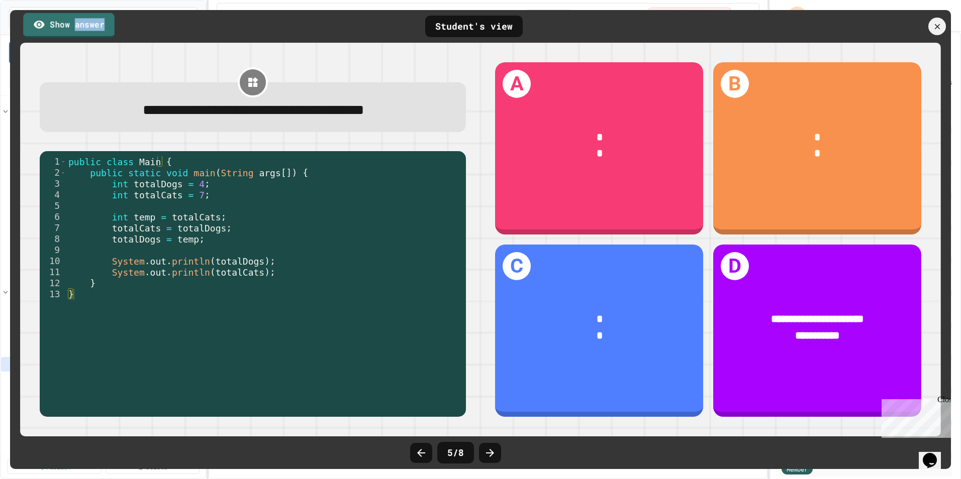
click at [96, 29] on link "Show answer" at bounding box center [68, 25] width 91 height 25
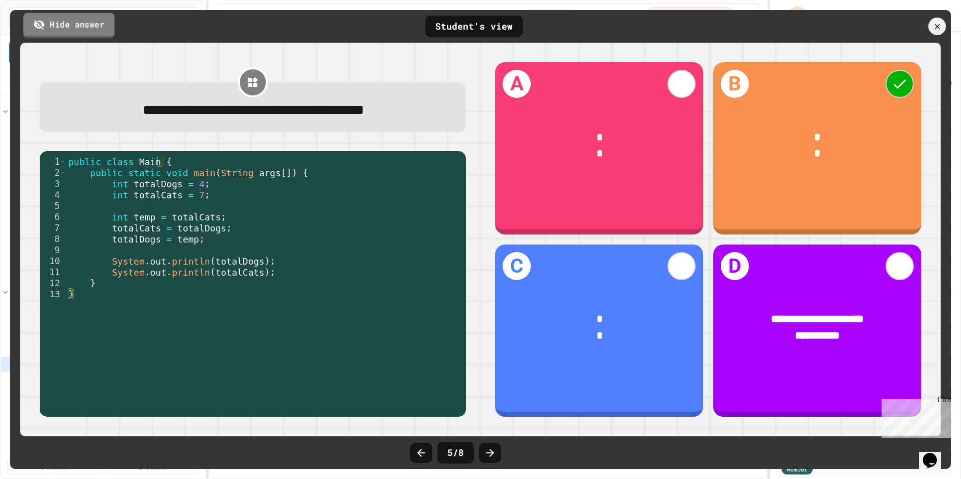
click at [96, 29] on link "Hide answer" at bounding box center [68, 25] width 91 height 25
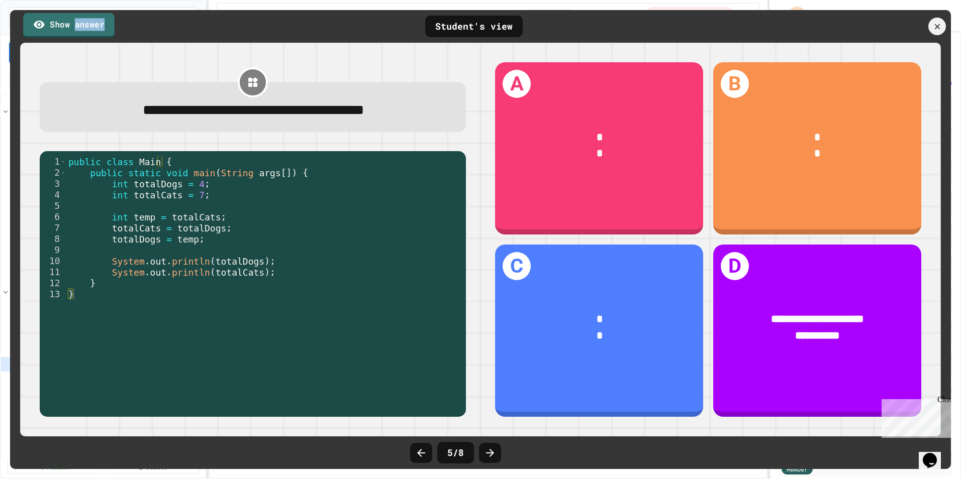
click at [96, 29] on link "Show answer" at bounding box center [68, 25] width 91 height 25
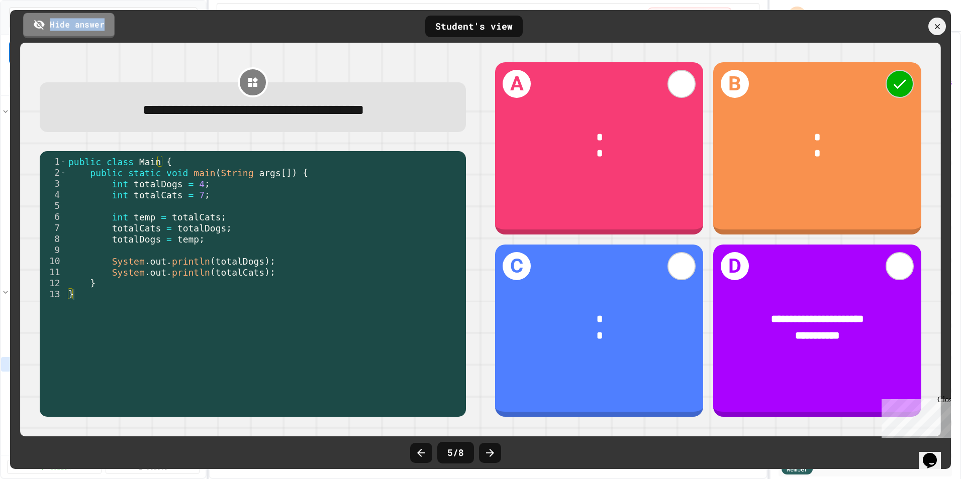
click at [96, 29] on link "Hide answer" at bounding box center [68, 25] width 91 height 25
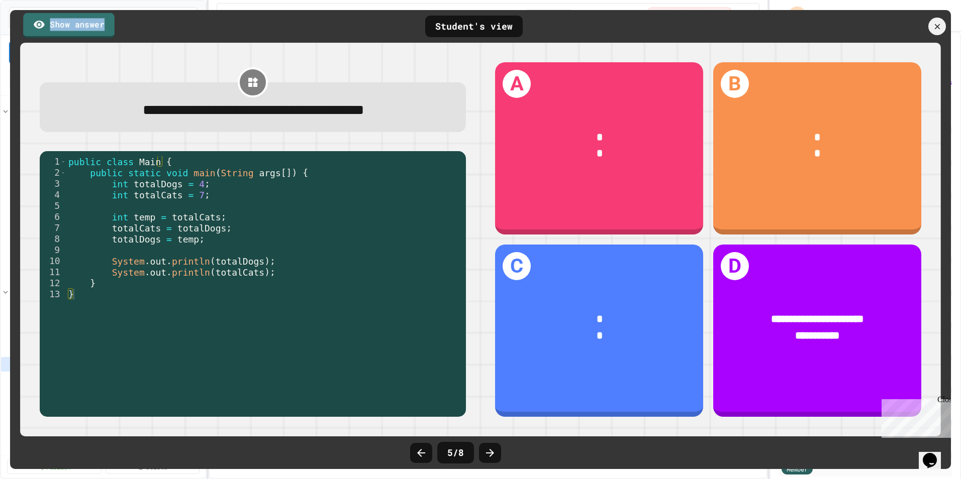
click at [96, 29] on link "Show answer" at bounding box center [68, 25] width 91 height 25
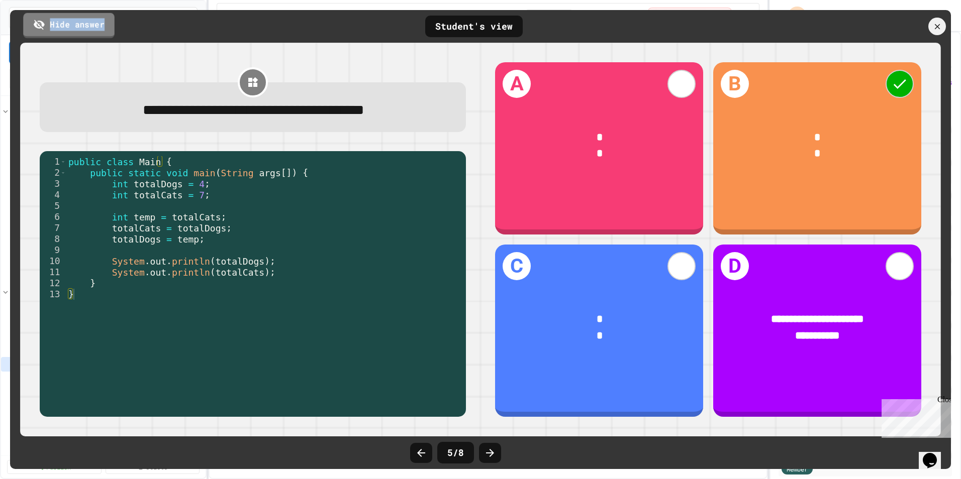
click at [96, 29] on link "Hide answer" at bounding box center [68, 25] width 91 height 25
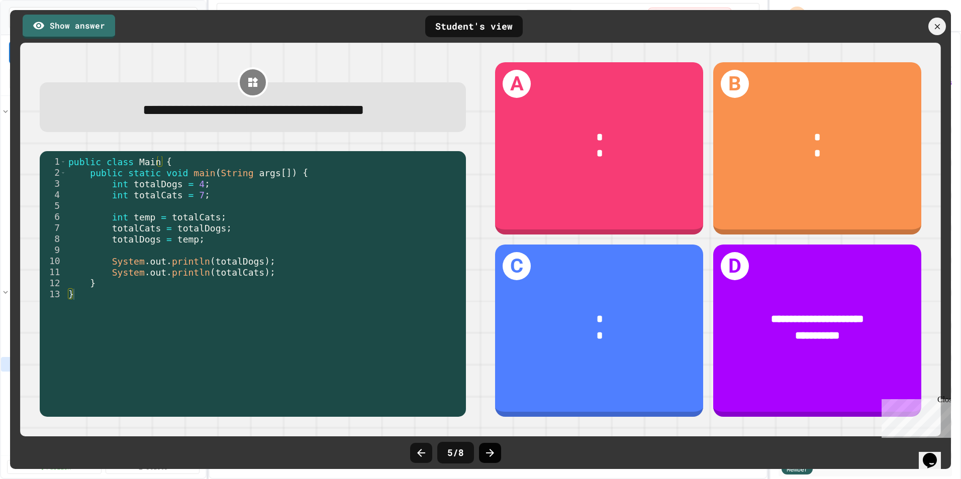
click at [498, 453] on div at bounding box center [490, 453] width 22 height 20
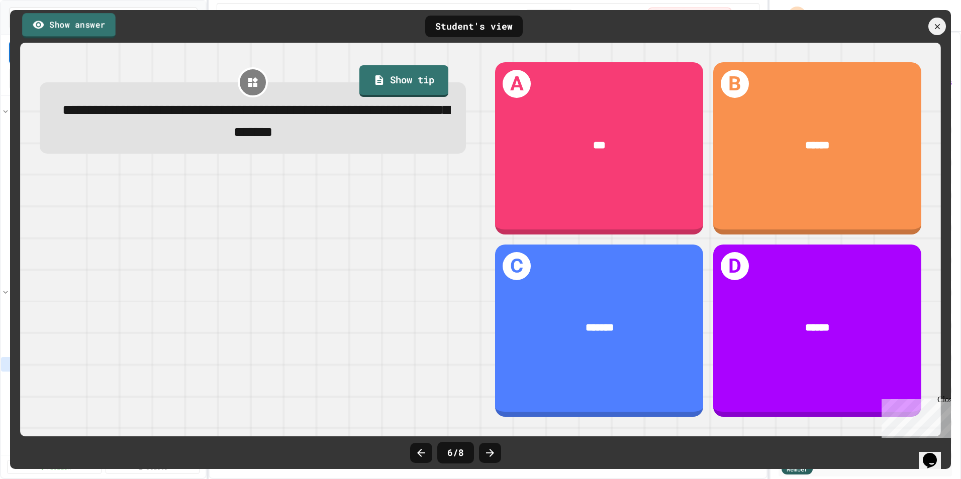
click at [91, 22] on link "Show answer" at bounding box center [68, 25] width 93 height 25
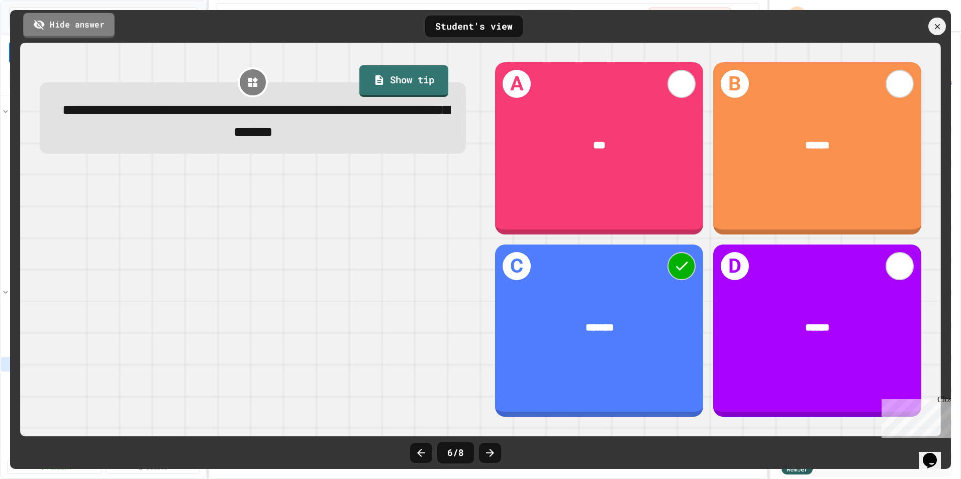
click at [91, 22] on link "Hide answer" at bounding box center [68, 25] width 91 height 25
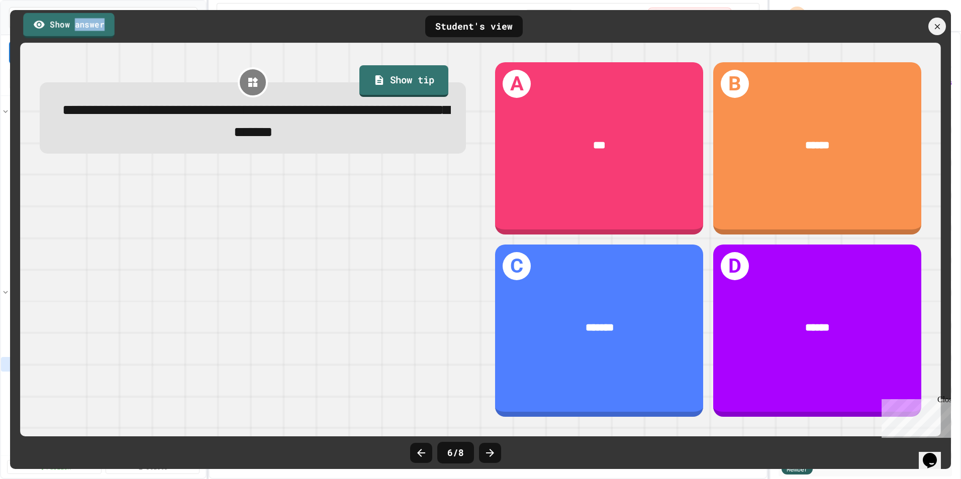
click at [91, 22] on link "Show answer" at bounding box center [68, 25] width 91 height 25
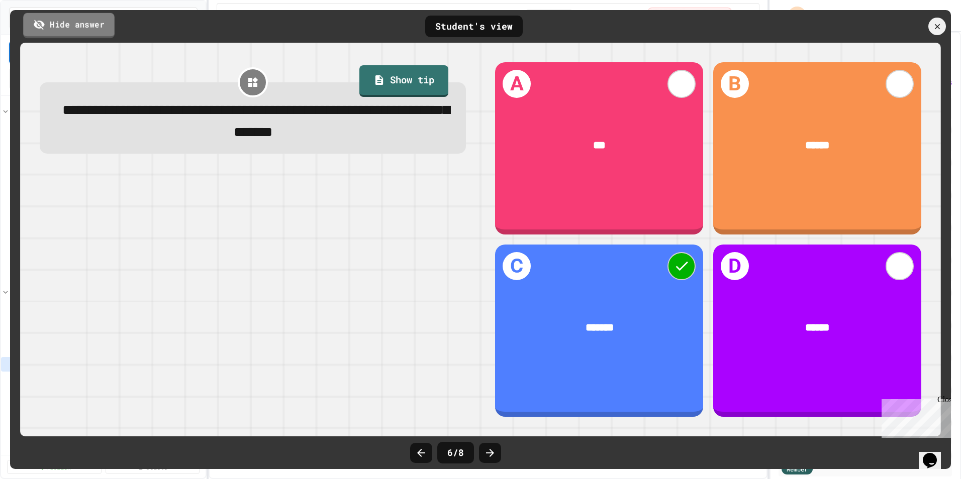
click at [91, 22] on link "Hide answer" at bounding box center [68, 25] width 91 height 25
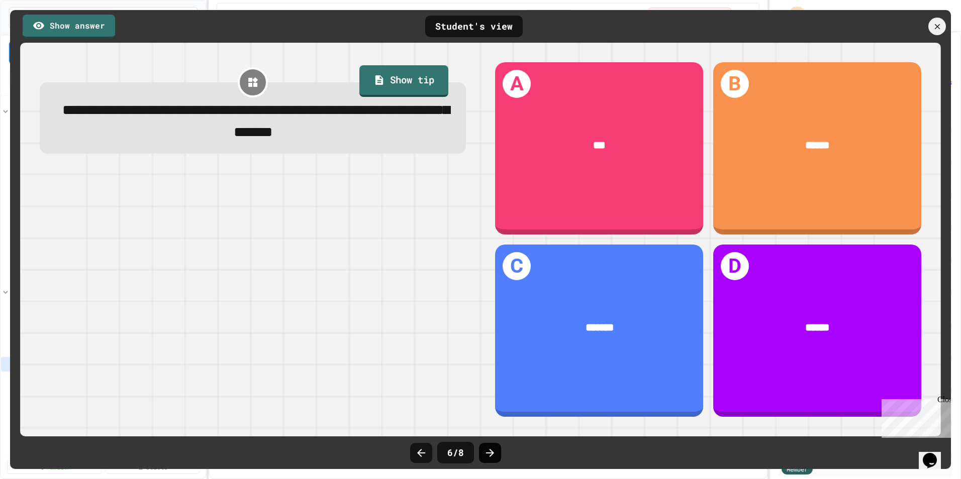
click at [496, 456] on div at bounding box center [490, 453] width 22 height 20
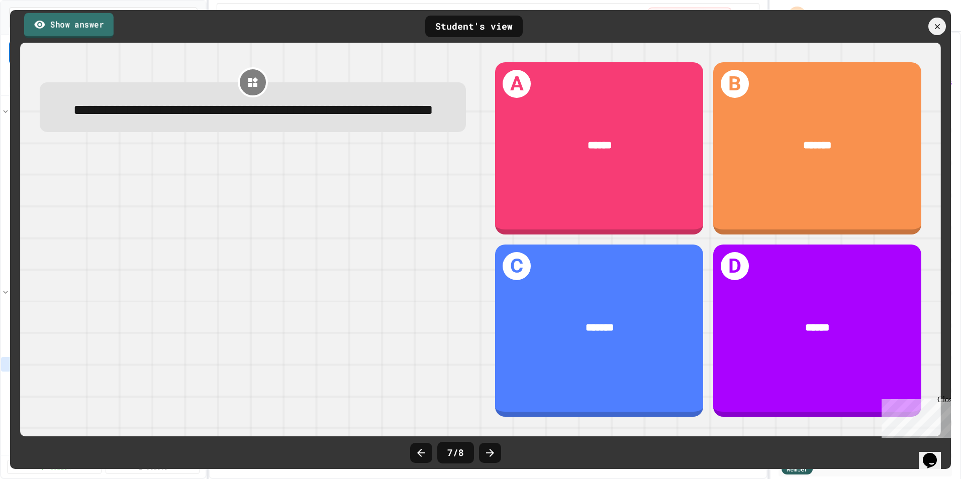
click at [71, 19] on link "Show answer" at bounding box center [68, 25] width 89 height 25
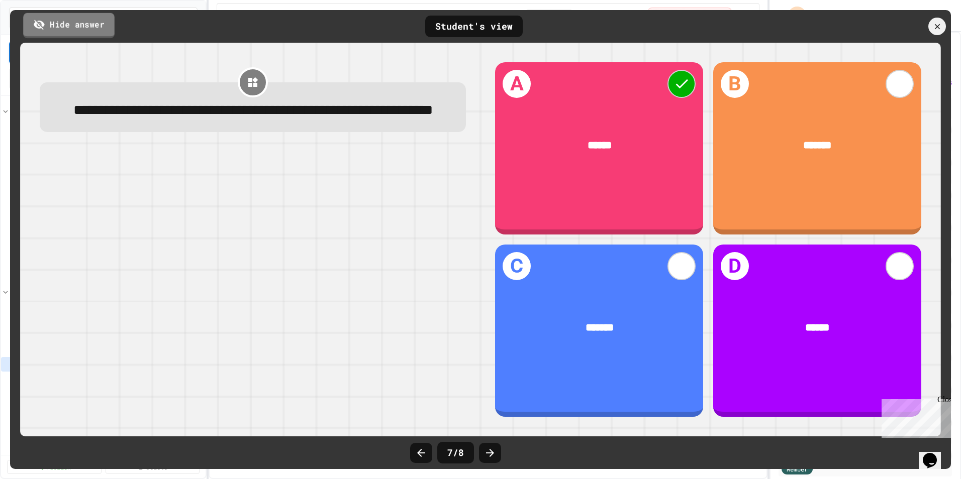
click at [71, 19] on link "Hide answer" at bounding box center [68, 25] width 91 height 25
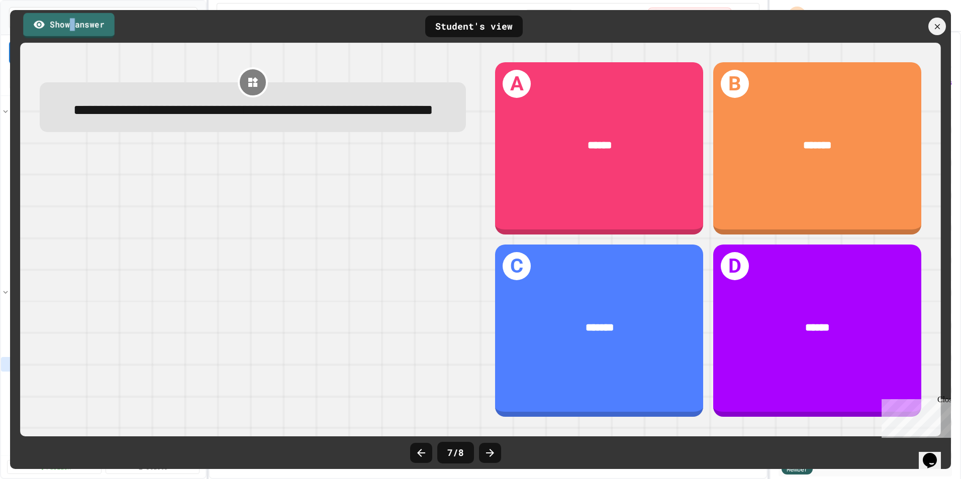
click at [71, 19] on link "Show answer" at bounding box center [68, 25] width 91 height 25
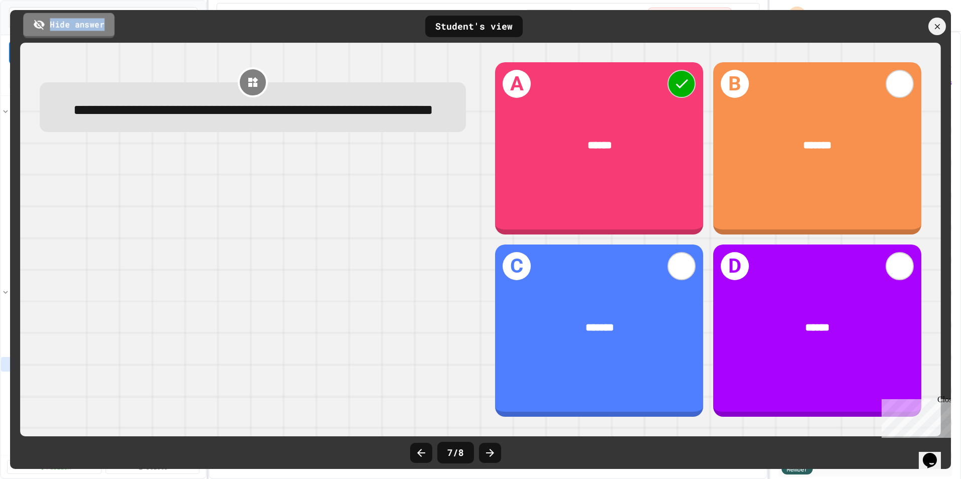
click at [71, 19] on link "Hide answer" at bounding box center [68, 25] width 91 height 25
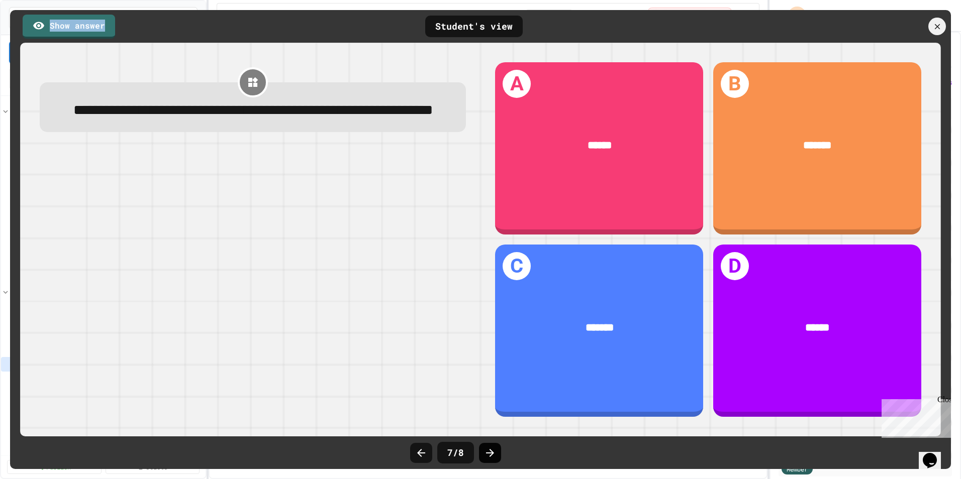
click at [484, 456] on icon at bounding box center [490, 453] width 12 height 12
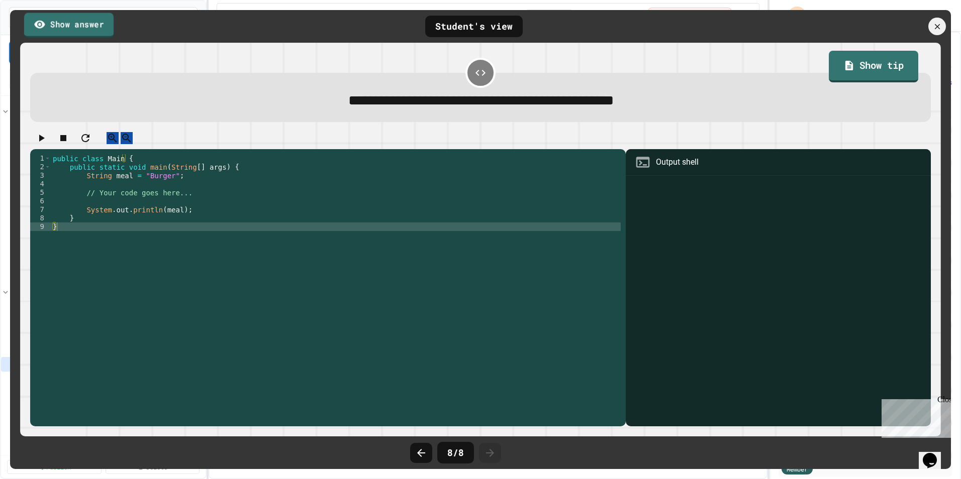
click at [101, 30] on link "Show answer" at bounding box center [68, 25] width 89 height 25
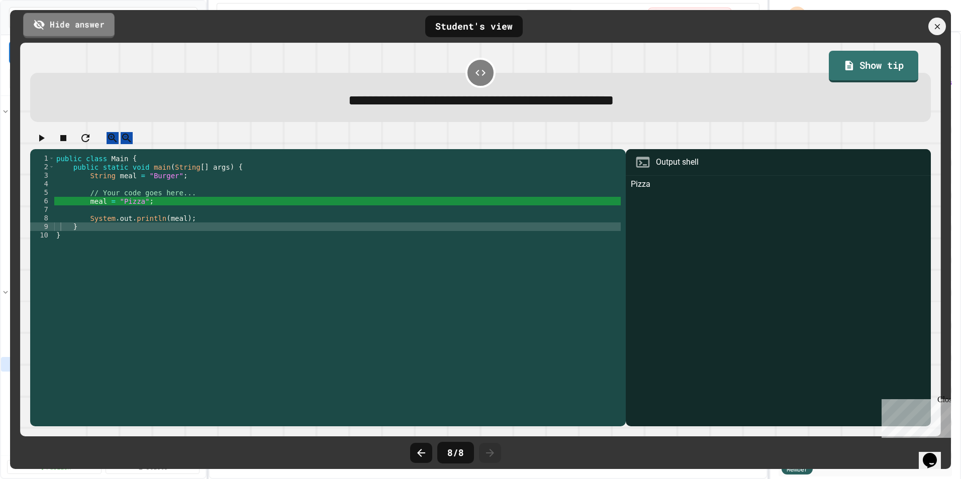
click at [102, 27] on link "Hide answer" at bounding box center [68, 25] width 91 height 25
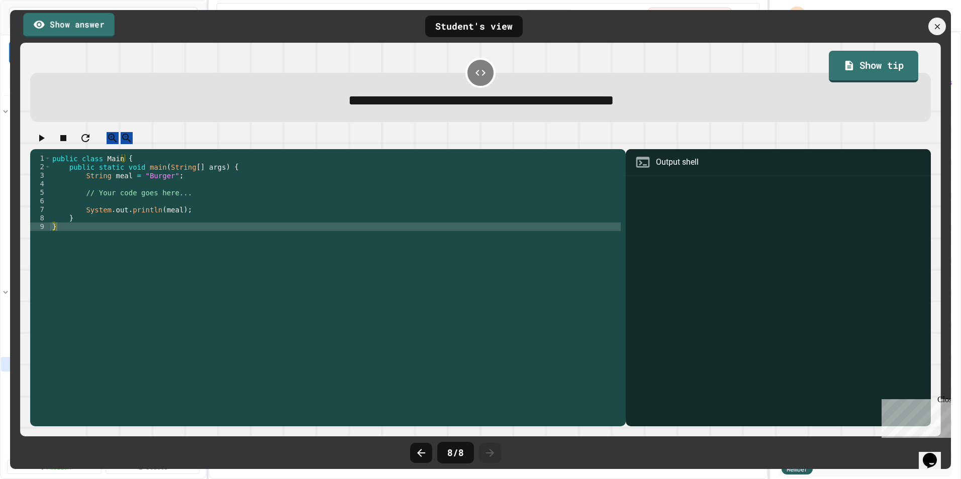
click at [102, 27] on link "Show answer" at bounding box center [68, 25] width 91 height 25
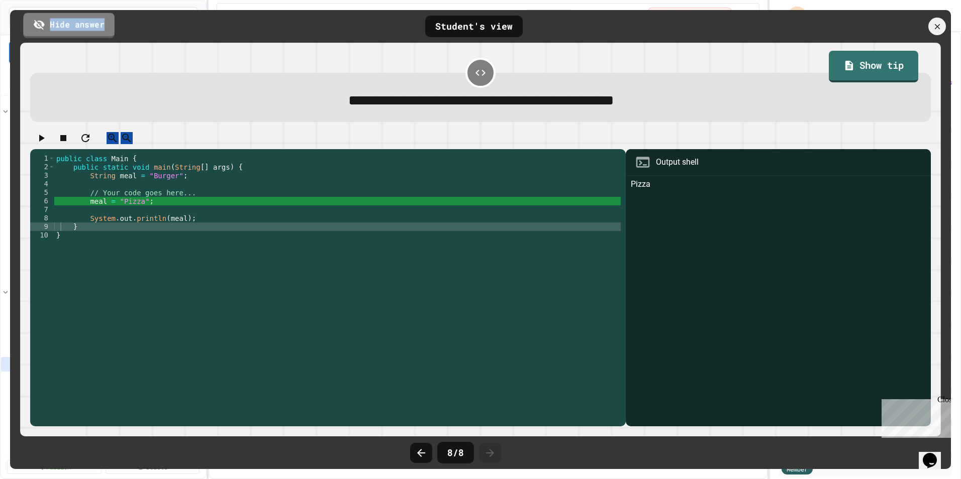
click at [102, 27] on link "Hide answer" at bounding box center [68, 25] width 91 height 25
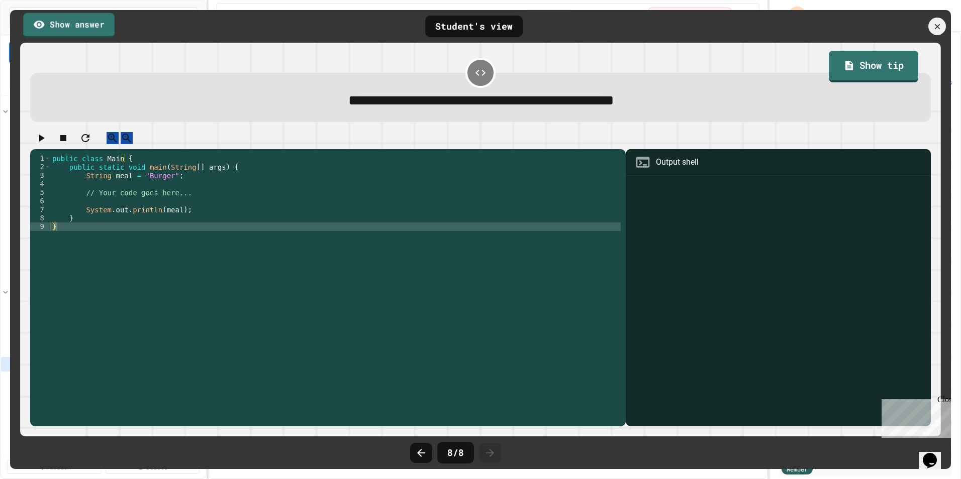
click at [102, 27] on link "Show answer" at bounding box center [68, 25] width 91 height 25
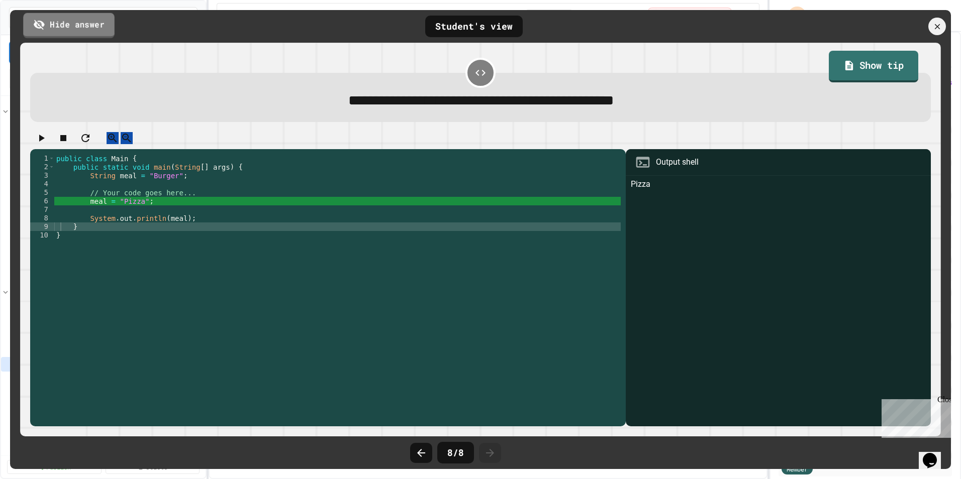
click at [102, 27] on link "Hide answer" at bounding box center [68, 25] width 91 height 25
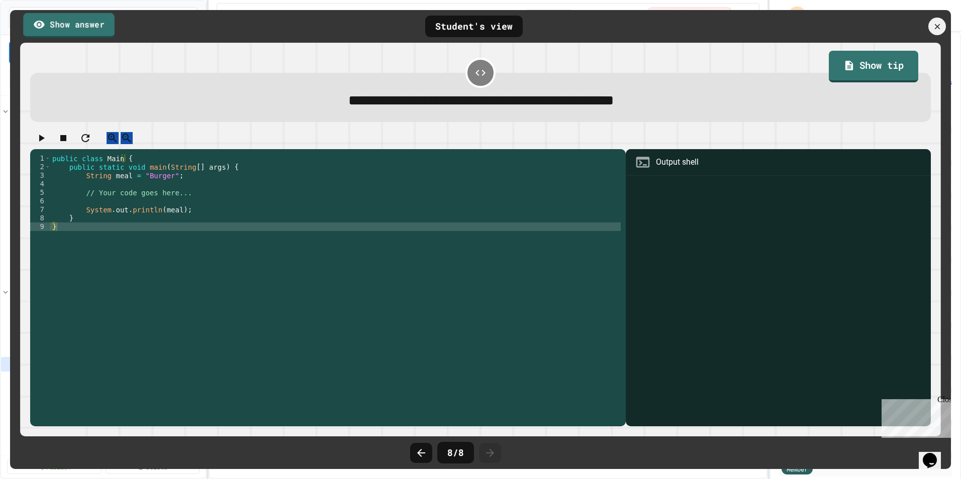
click at [102, 27] on link "Show answer" at bounding box center [68, 25] width 91 height 25
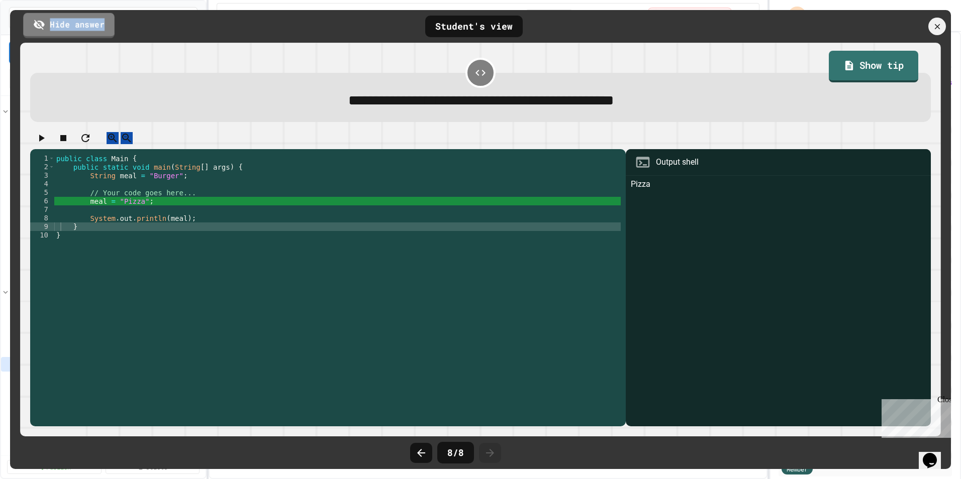
click at [102, 27] on link "Hide answer" at bounding box center [68, 25] width 91 height 25
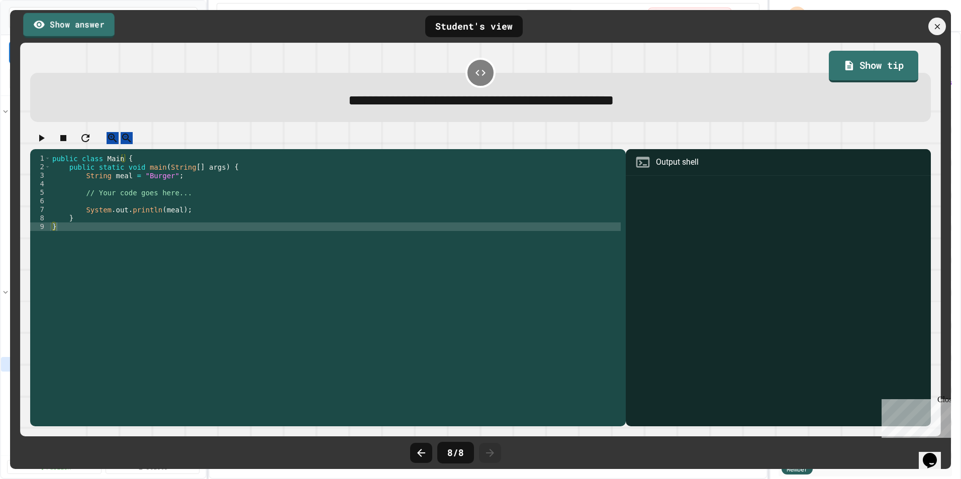
click at [102, 27] on link "Show answer" at bounding box center [68, 25] width 91 height 25
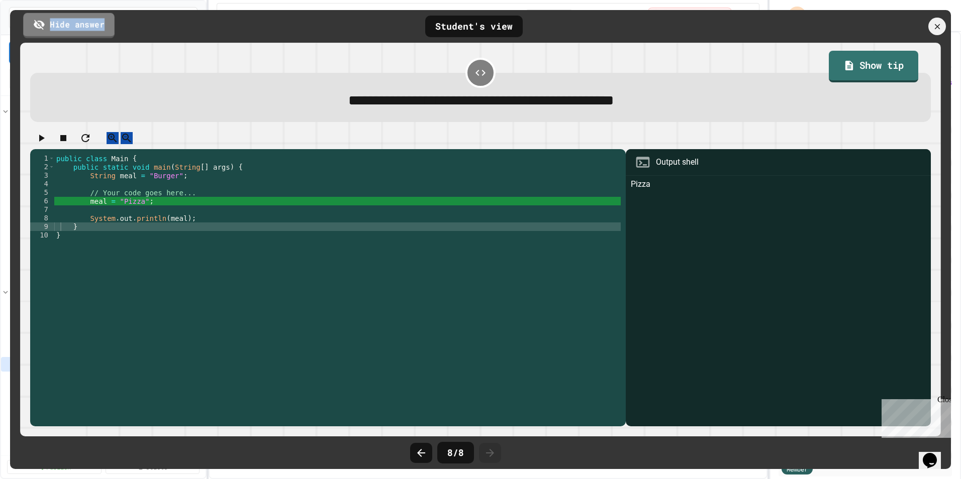
click at [102, 27] on link "Hide answer" at bounding box center [68, 25] width 91 height 25
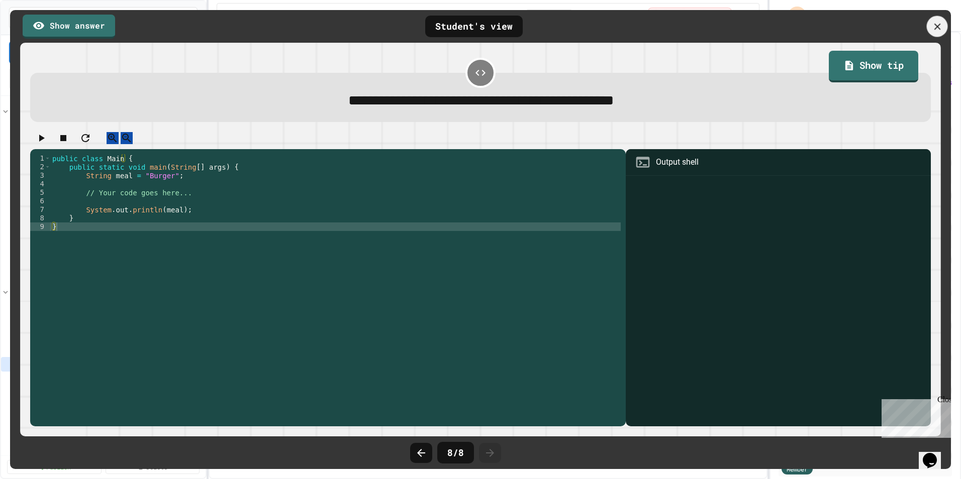
drag, startPoint x: 944, startPoint y: 26, endPoint x: 936, endPoint y: 29, distance: 8.1
click at [936, 29] on div at bounding box center [937, 26] width 21 height 21
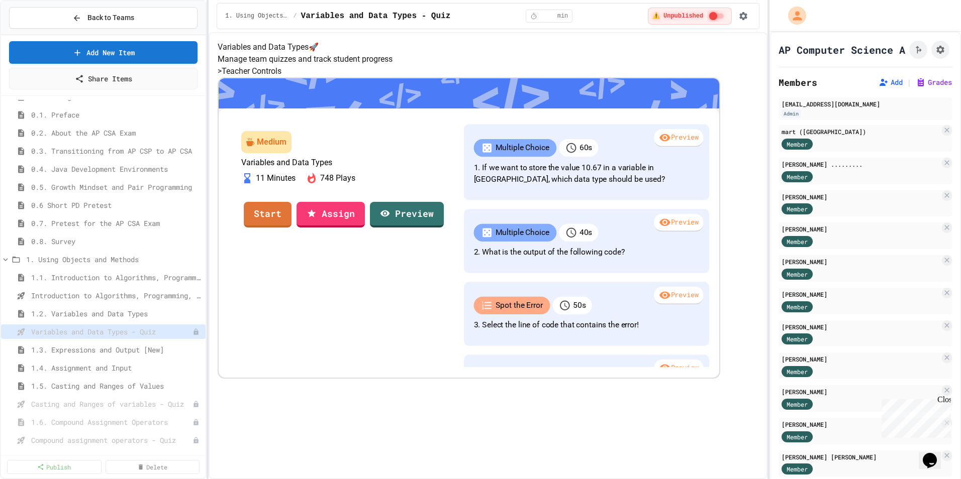
scroll to position [50, 0]
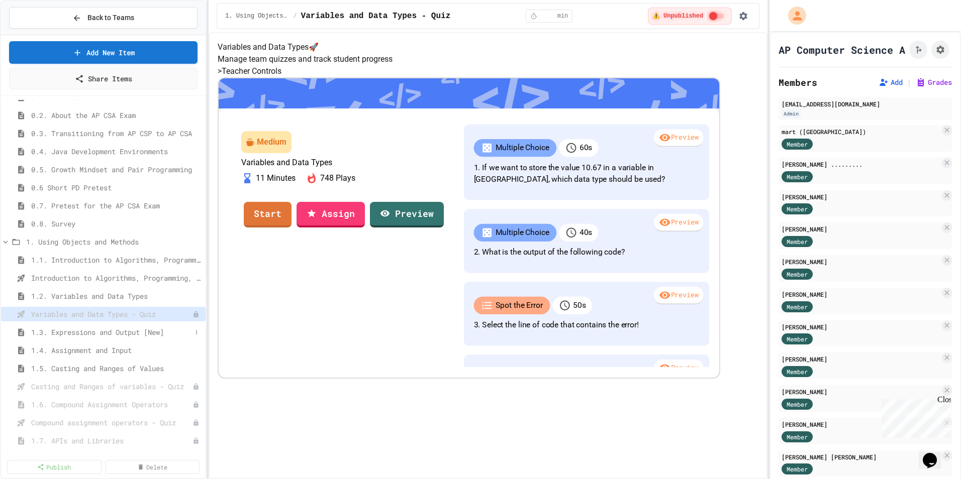
click at [113, 333] on span "1.3. Expressions and Output [New]" at bounding box center [111, 332] width 160 height 11
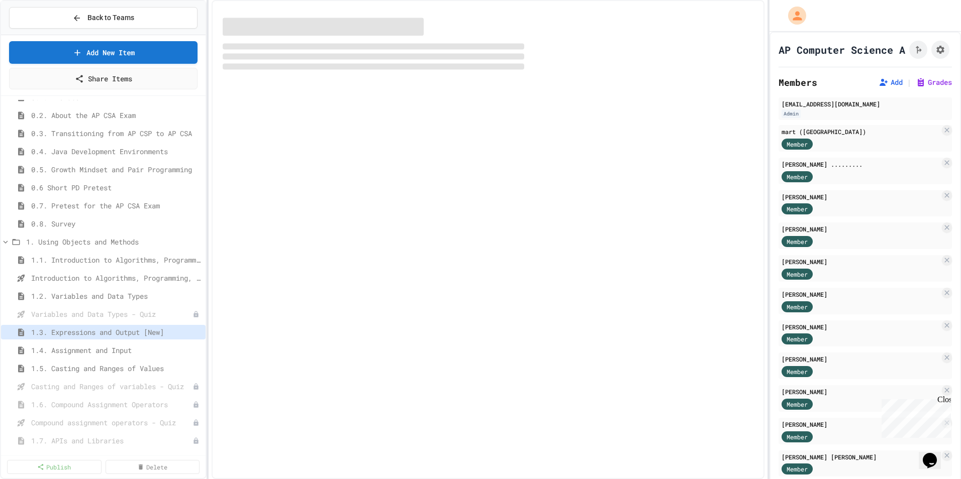
select select "***"
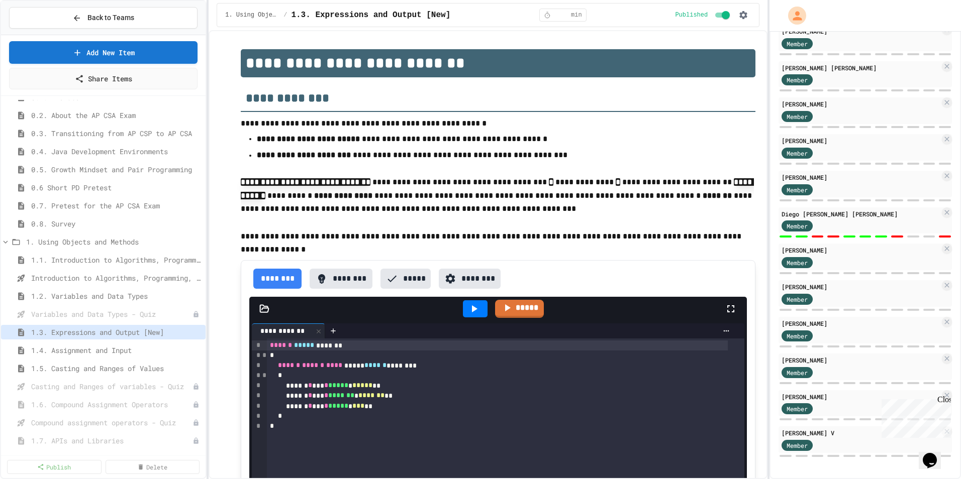
scroll to position [440, 0]
click at [100, 350] on span "1.4. Assignment and Input" at bounding box center [111, 350] width 160 height 11
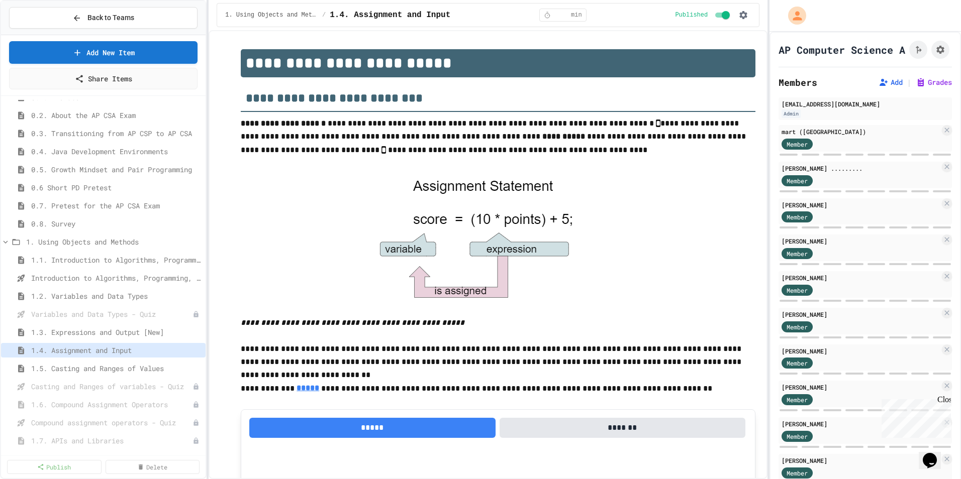
scroll to position [607, 0]
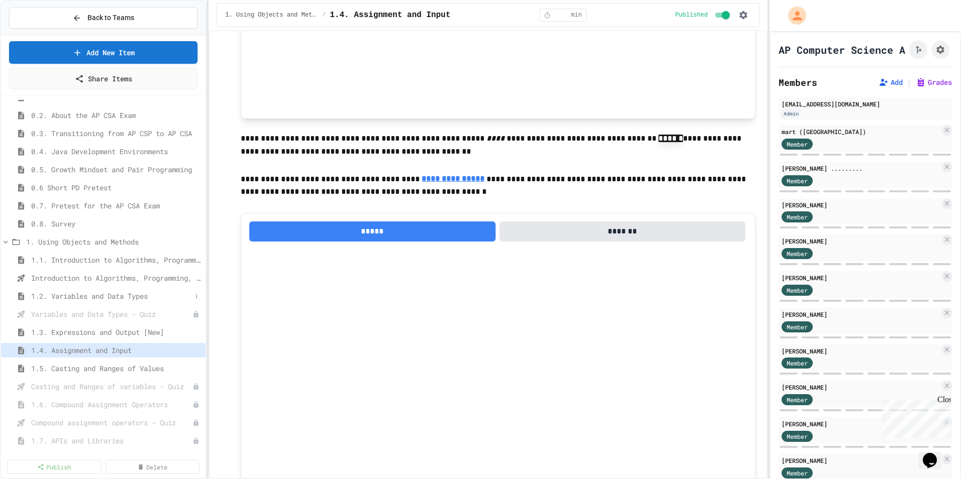
click at [107, 295] on span "1.2. Variables and Data Types" at bounding box center [111, 296] width 160 height 11
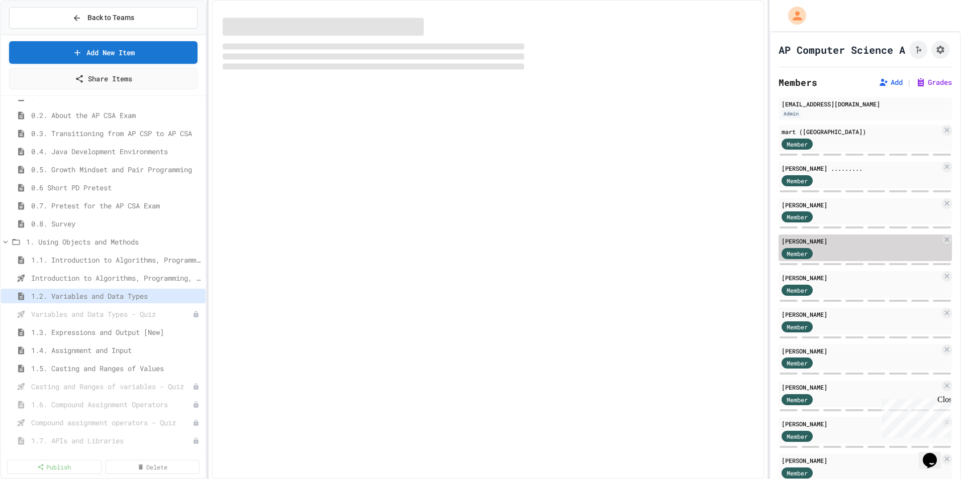
select select "***"
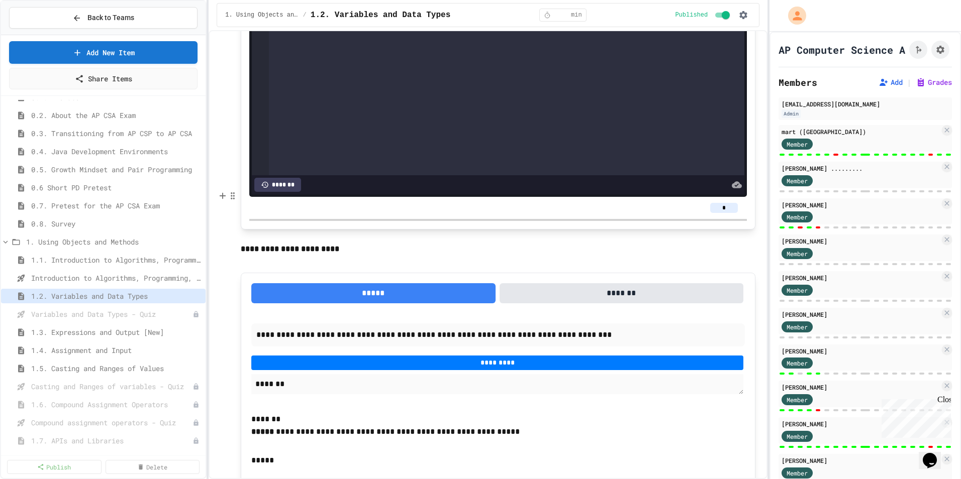
scroll to position [8883, 0]
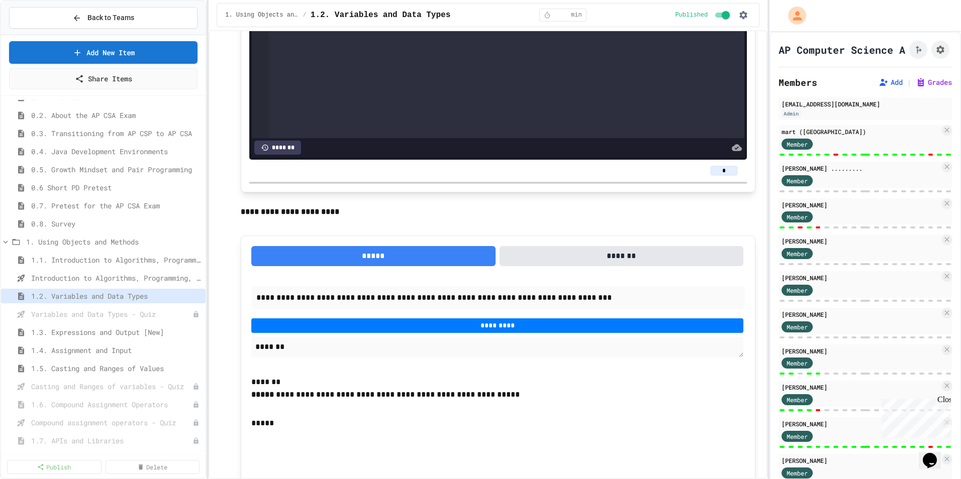
type textarea "*"
